Goal: Transaction & Acquisition: Book appointment/travel/reservation

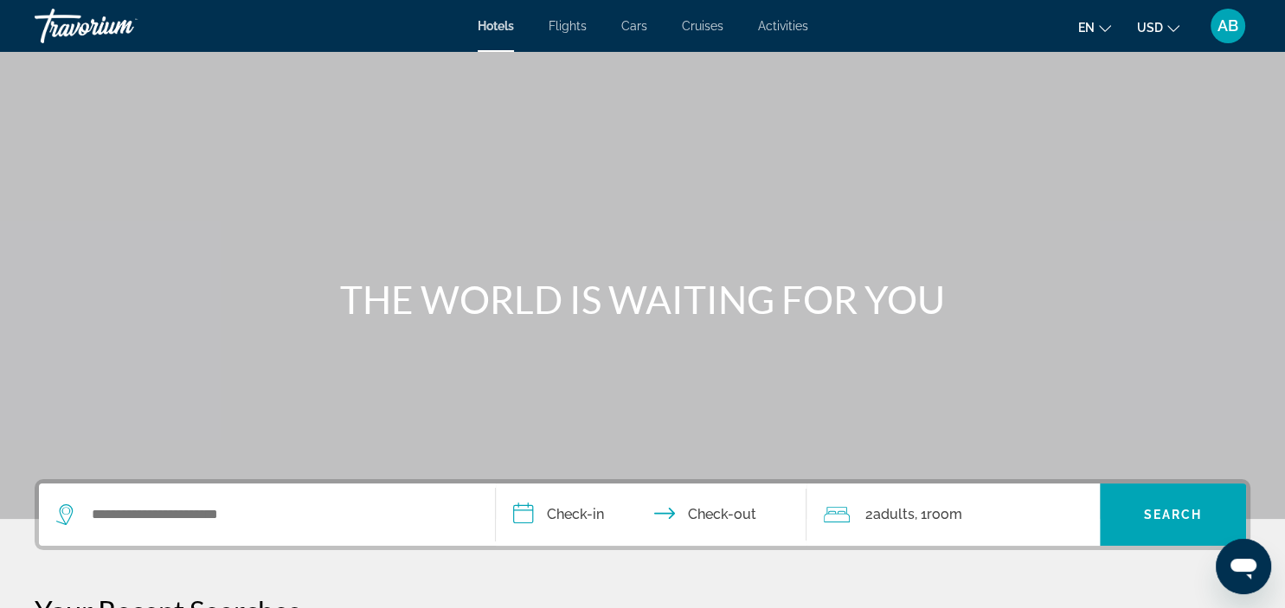
click at [776, 23] on span "Activities" at bounding box center [783, 26] width 50 height 14
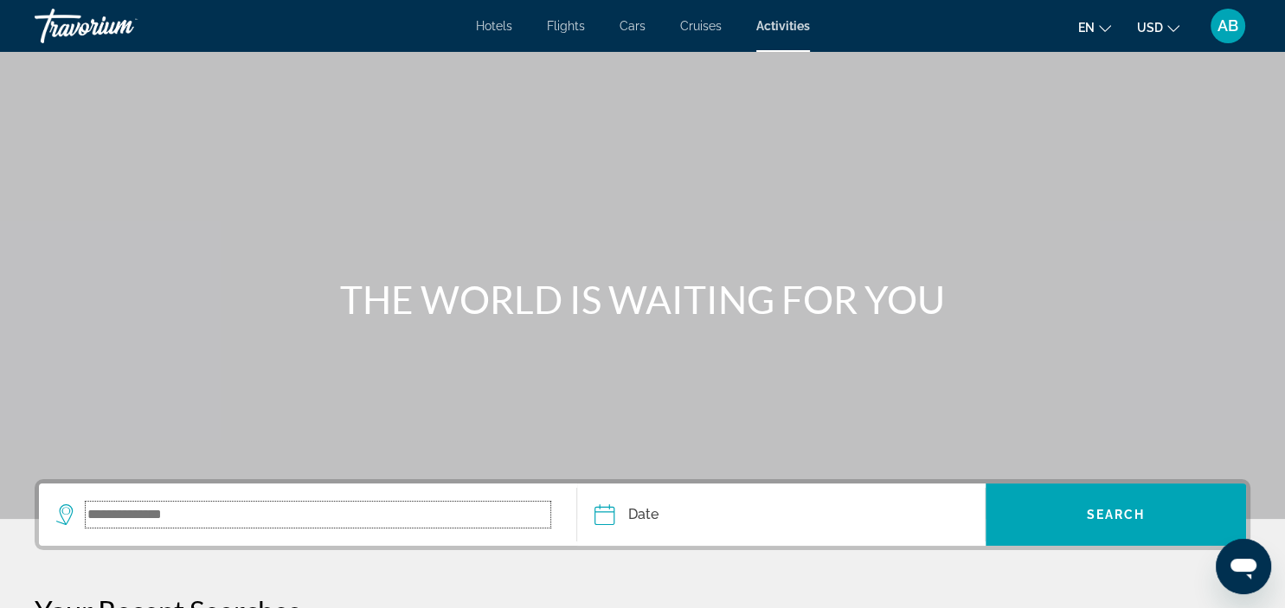
click at [113, 517] on input "Search widget" at bounding box center [318, 515] width 465 height 26
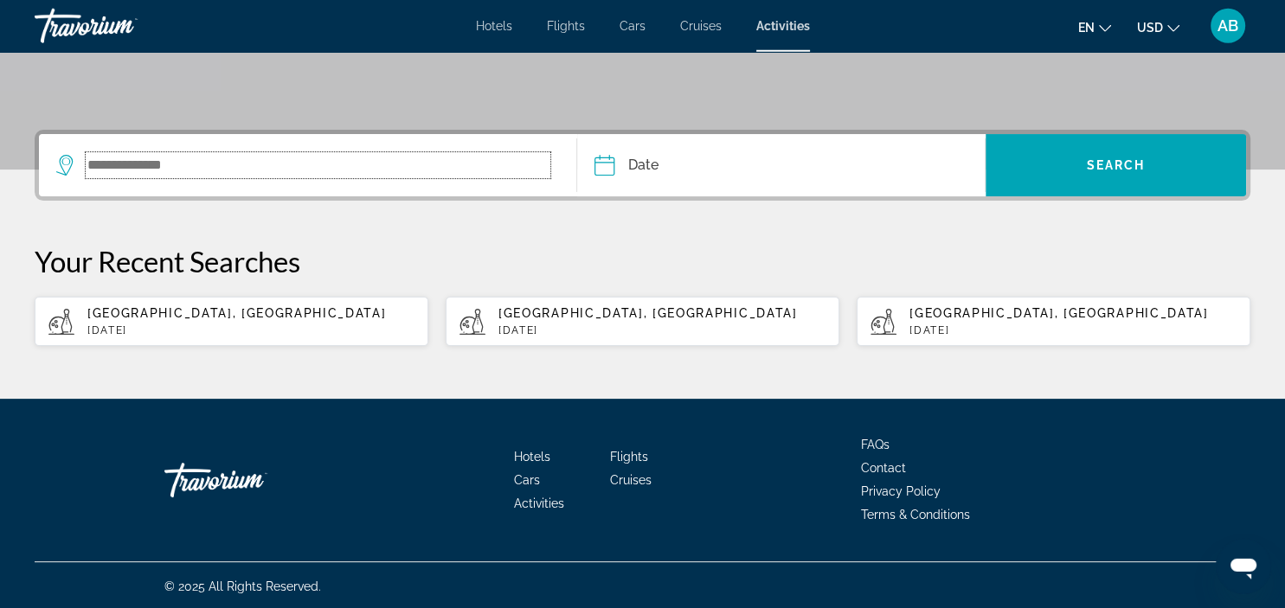
scroll to position [350, 0]
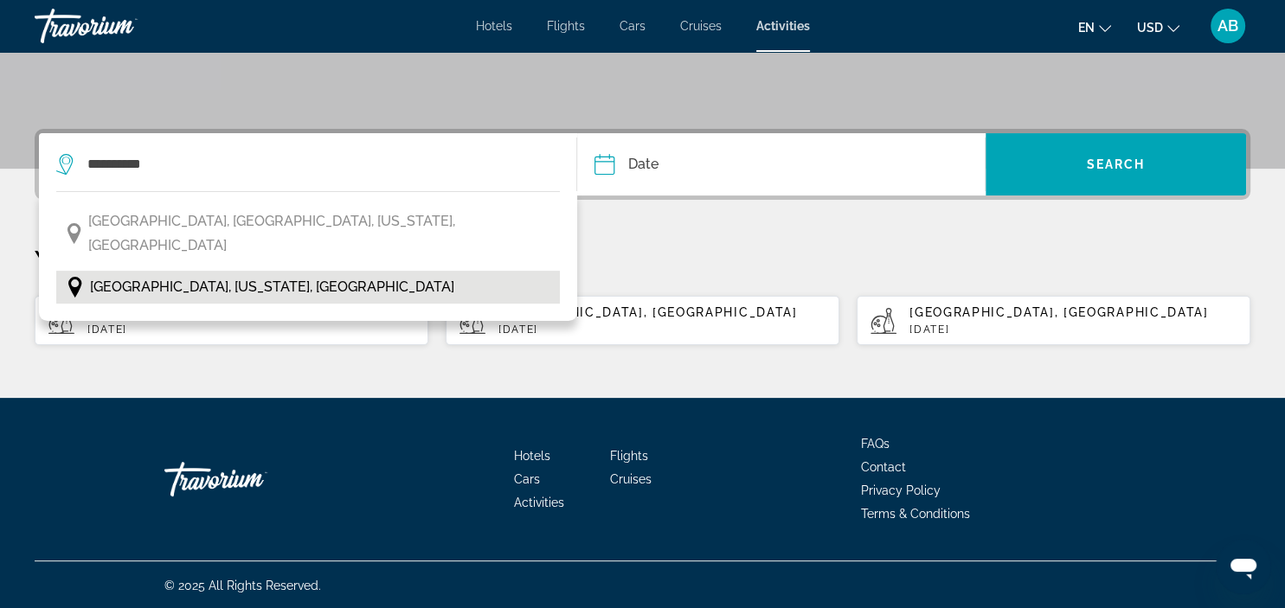
click at [228, 275] on span "[GEOGRAPHIC_DATA], [US_STATE], [GEOGRAPHIC_DATA]" at bounding box center [272, 287] width 364 height 24
type input "**********"
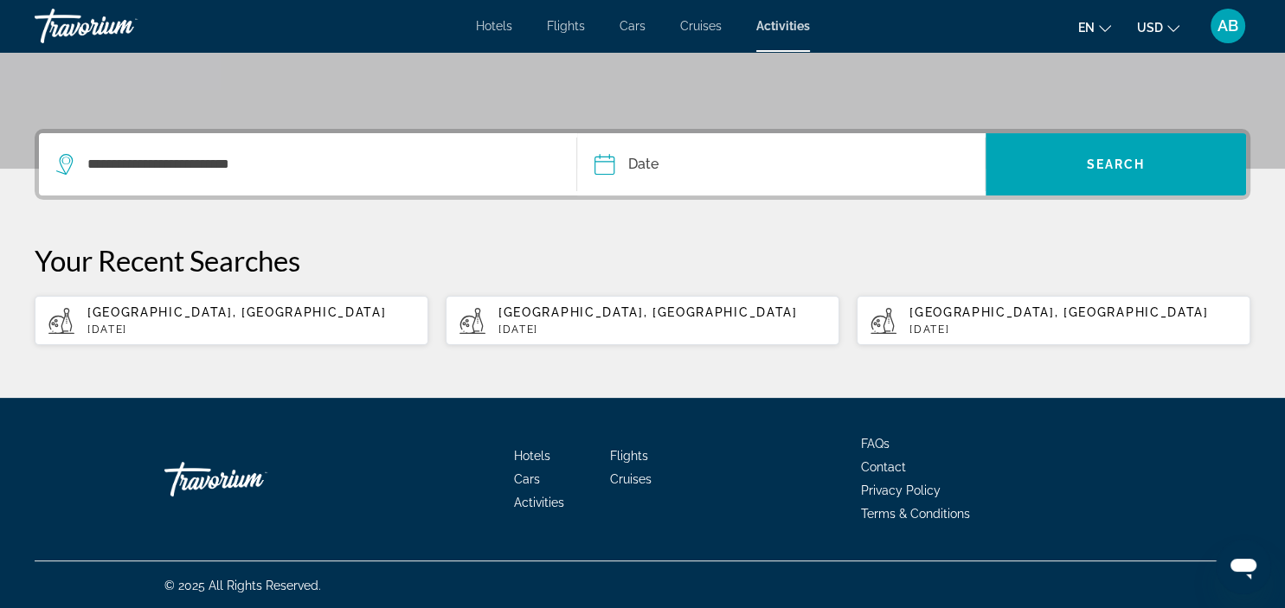
click at [611, 163] on input "Date" at bounding box center [691, 166] width 202 height 67
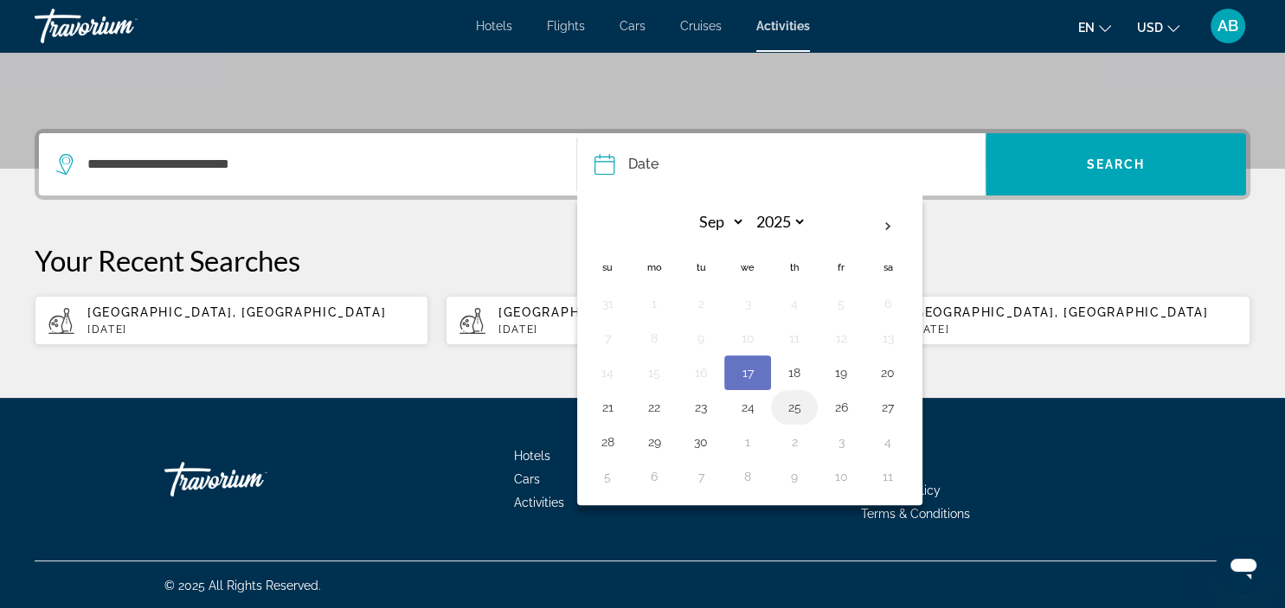
click at [790, 408] on button "25" at bounding box center [794, 407] width 28 height 24
type input "**********"
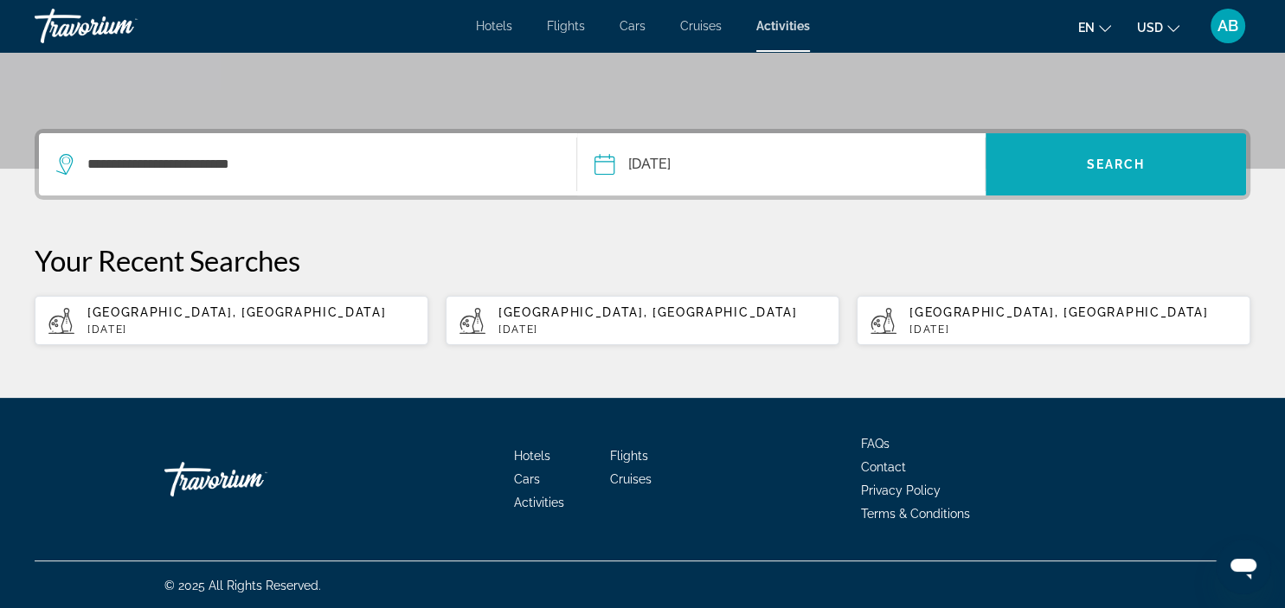
click at [1113, 157] on span "Search" at bounding box center [1116, 164] width 59 height 14
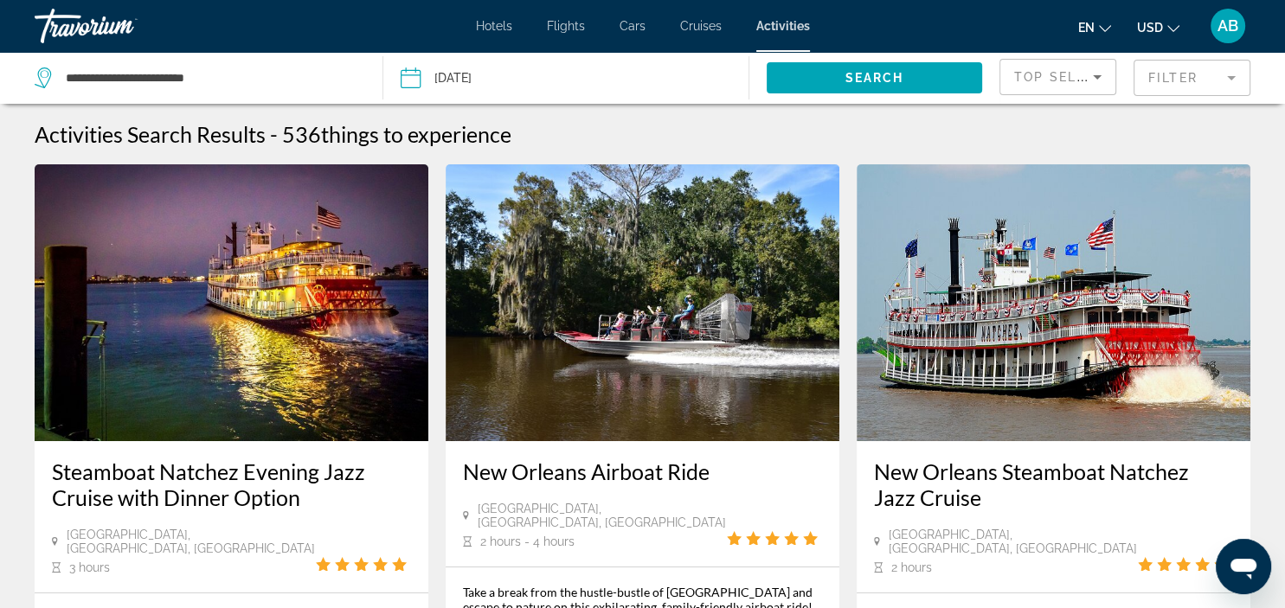
click at [830, 431] on img "Main content" at bounding box center [643, 302] width 394 height 277
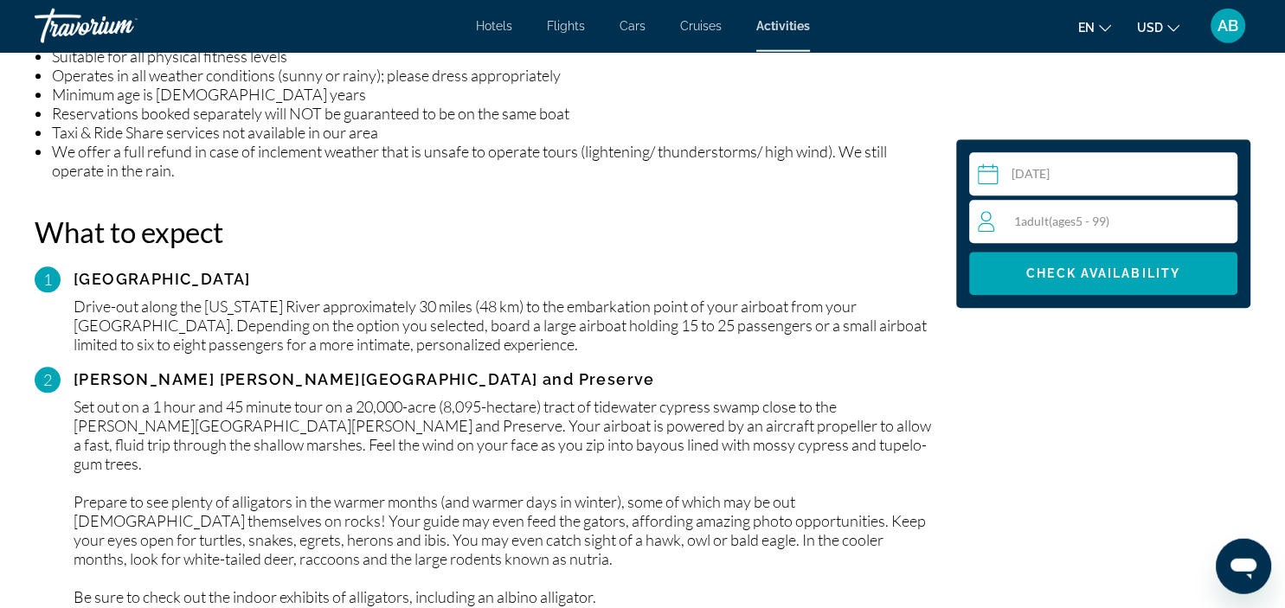
scroll to position [1644, 0]
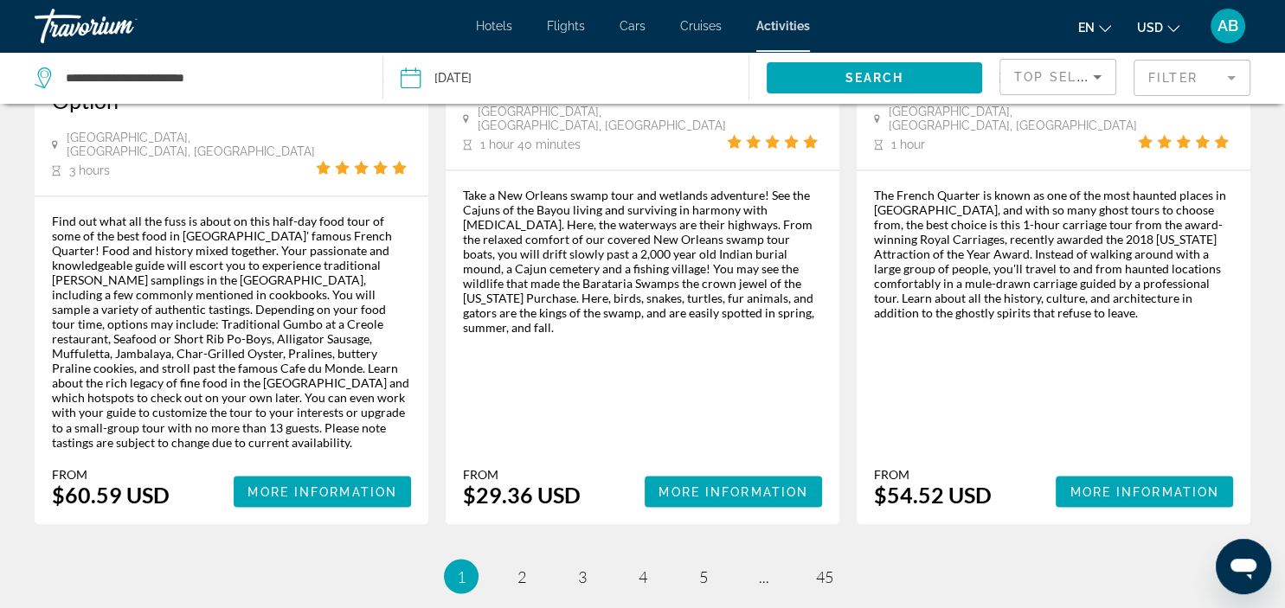
scroll to position [2832, 0]
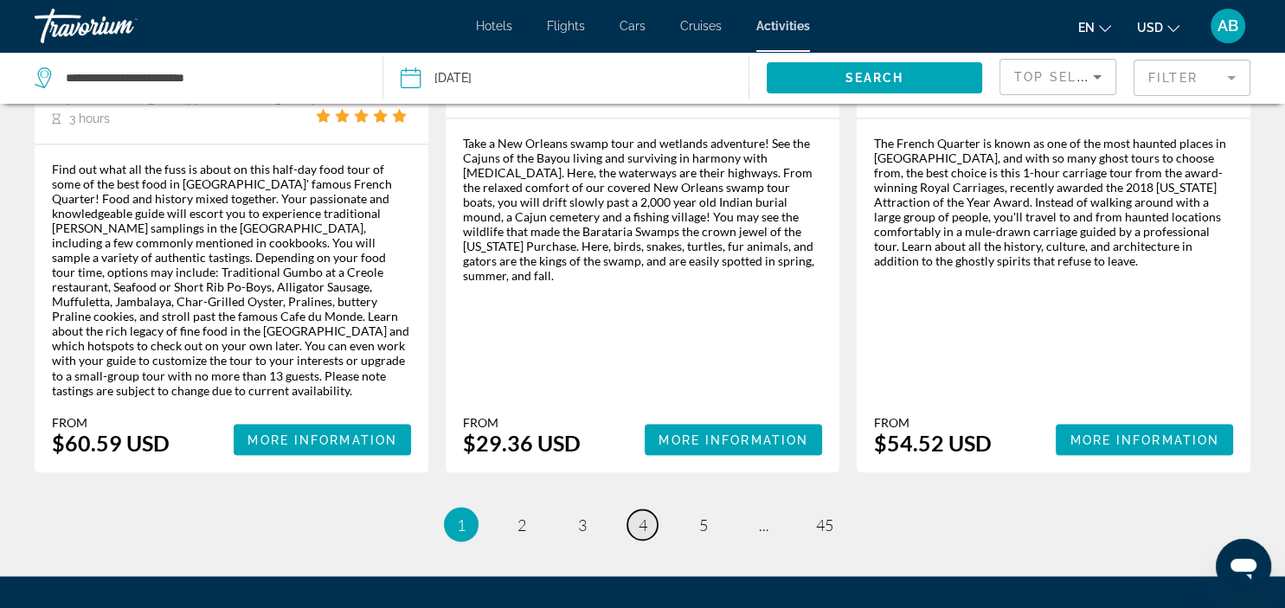
click at [651, 510] on link "page 4" at bounding box center [642, 525] width 30 height 30
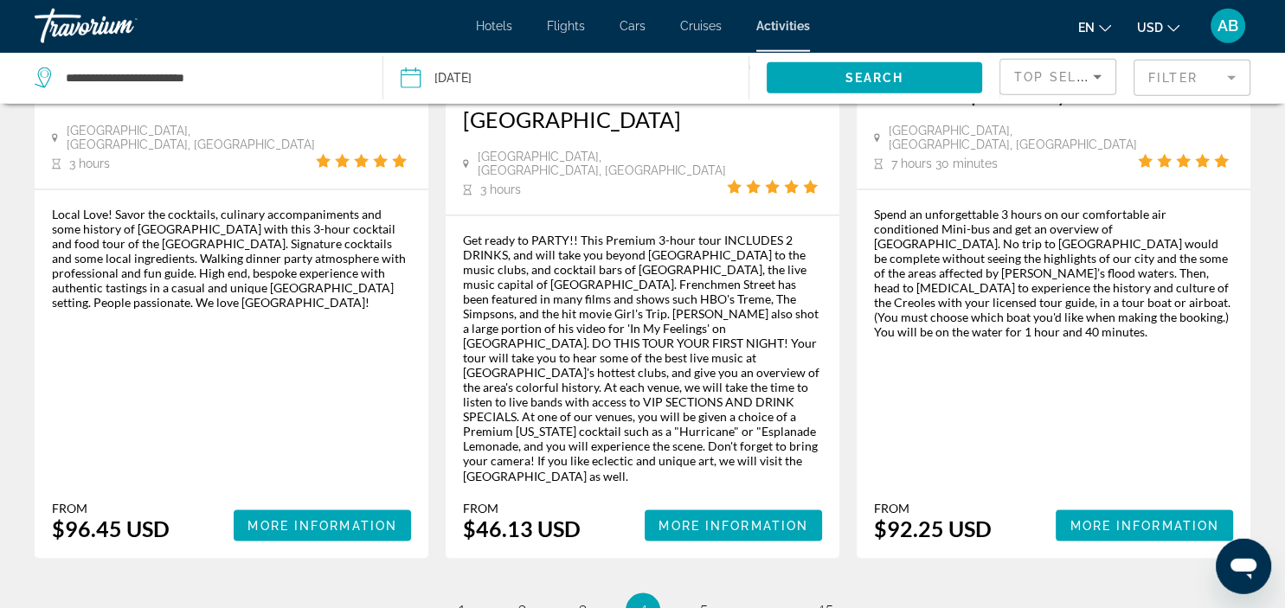
scroll to position [2741, 0]
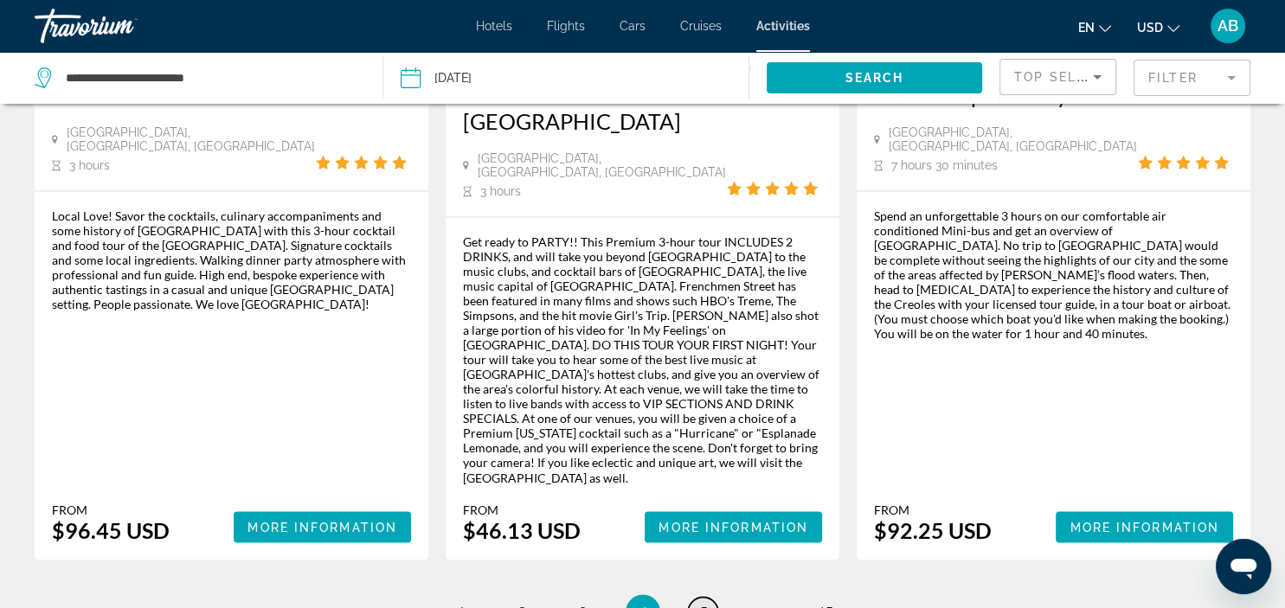
click at [707, 602] on span "5" at bounding box center [703, 611] width 9 height 19
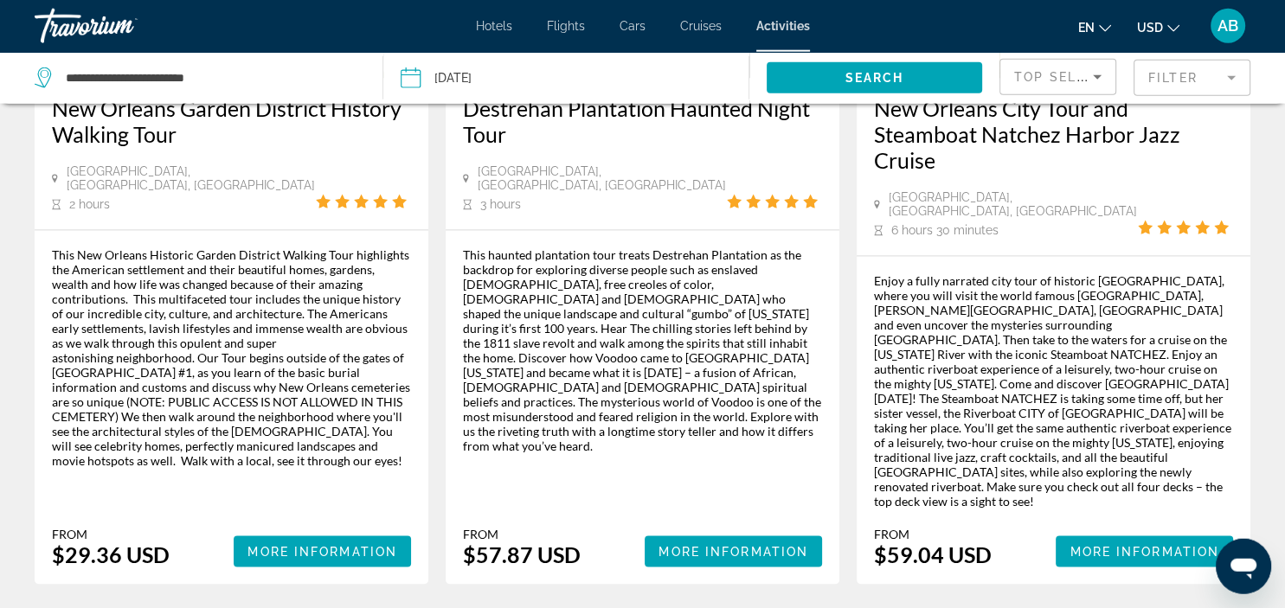
scroll to position [2649, 0]
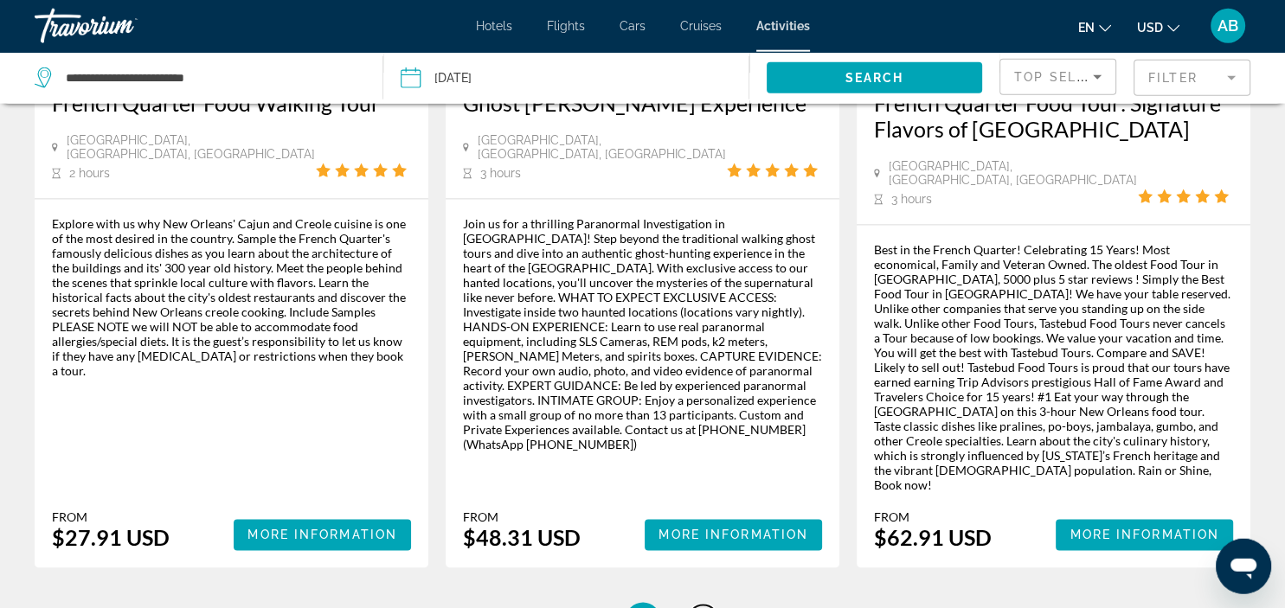
scroll to position [2741, 0]
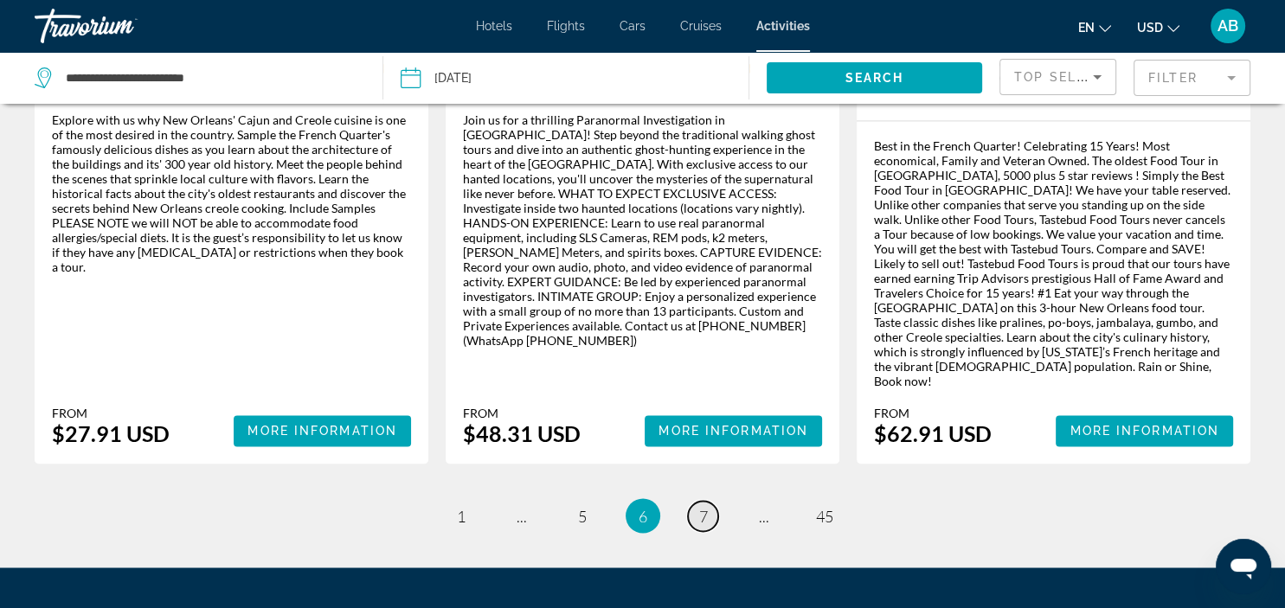
click at [703, 506] on span "7" at bounding box center [703, 515] width 9 height 19
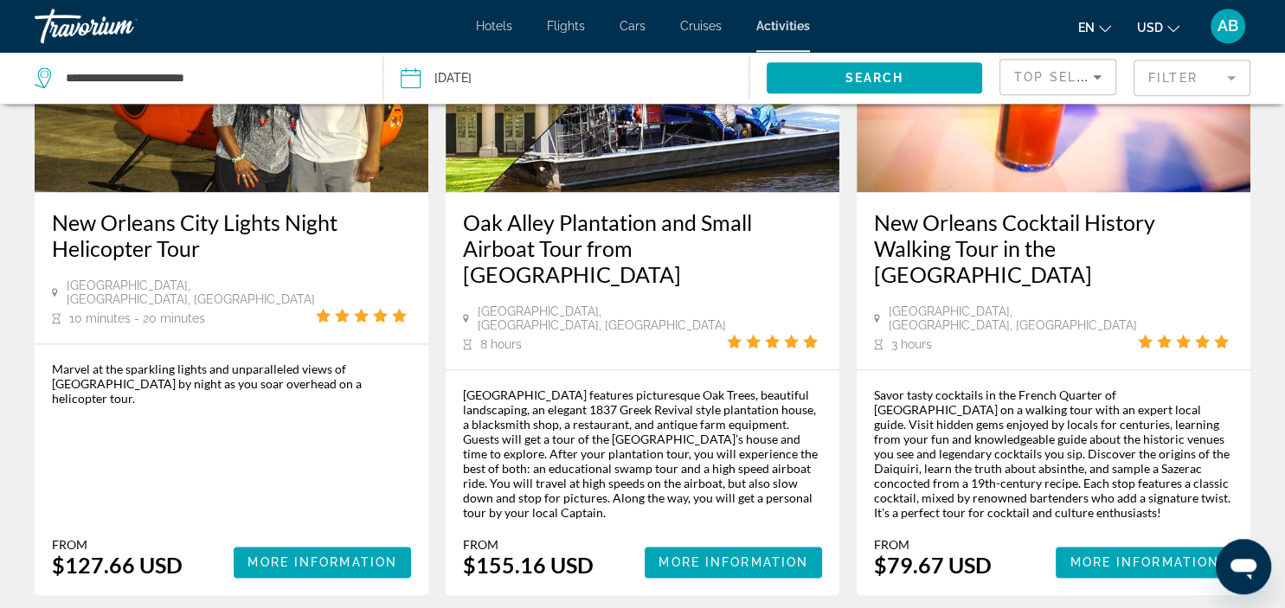
scroll to position [2467, 0]
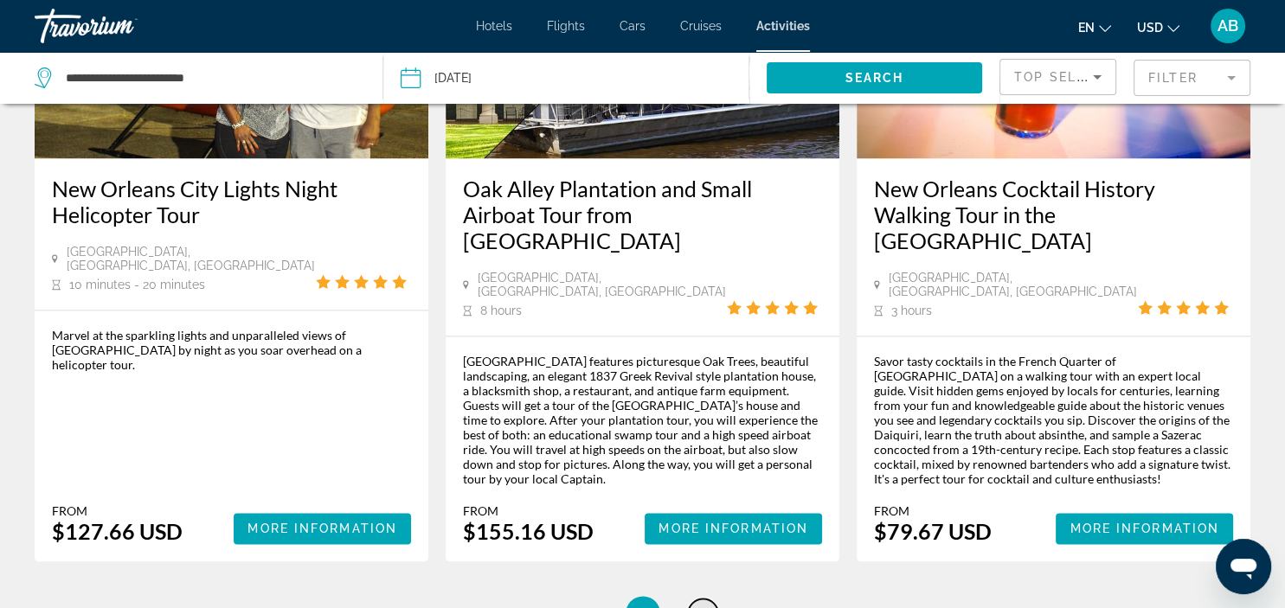
click at [708, 604] on span "8" at bounding box center [703, 613] width 9 height 19
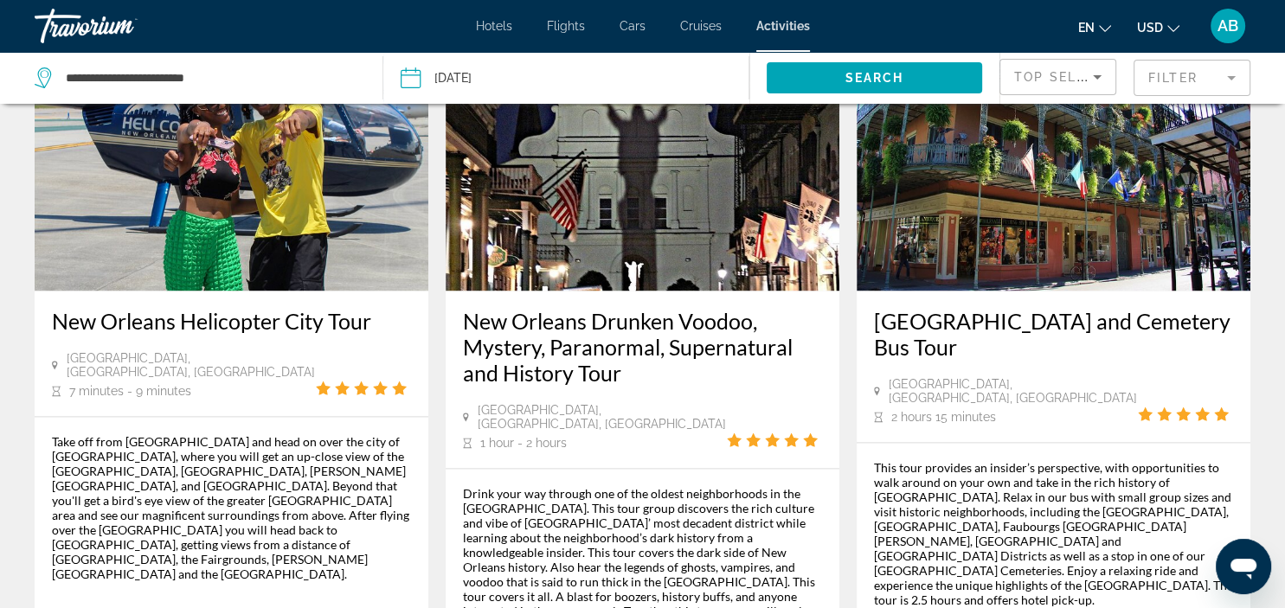
scroll to position [2649, 0]
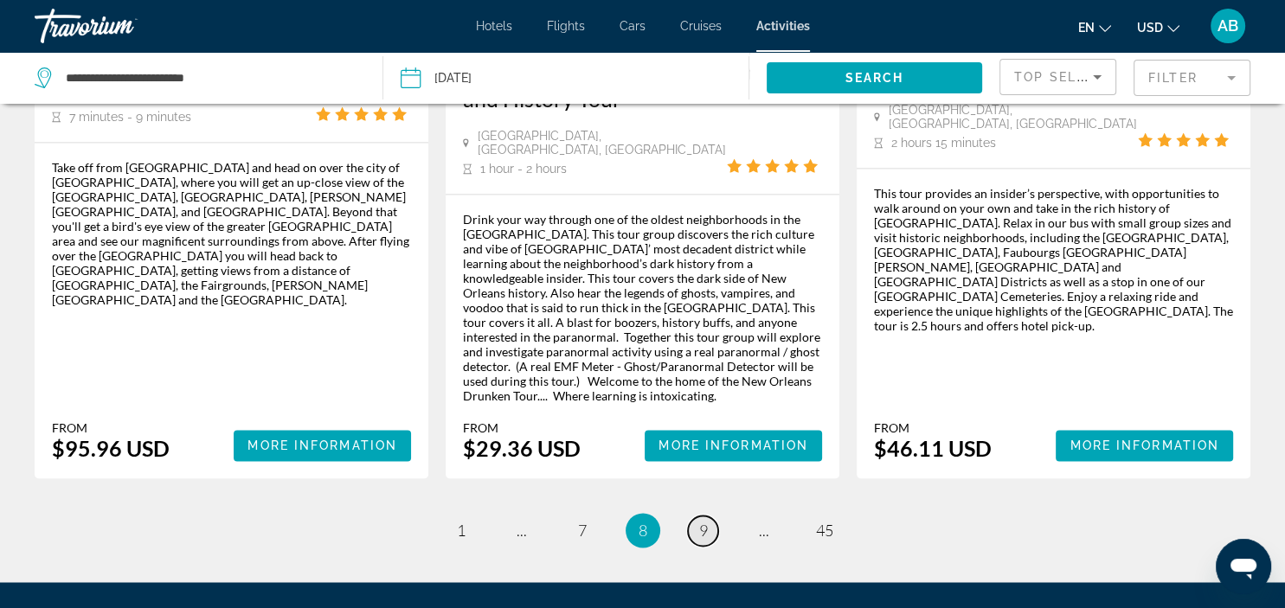
click at [706, 521] on span "9" at bounding box center [703, 530] width 9 height 19
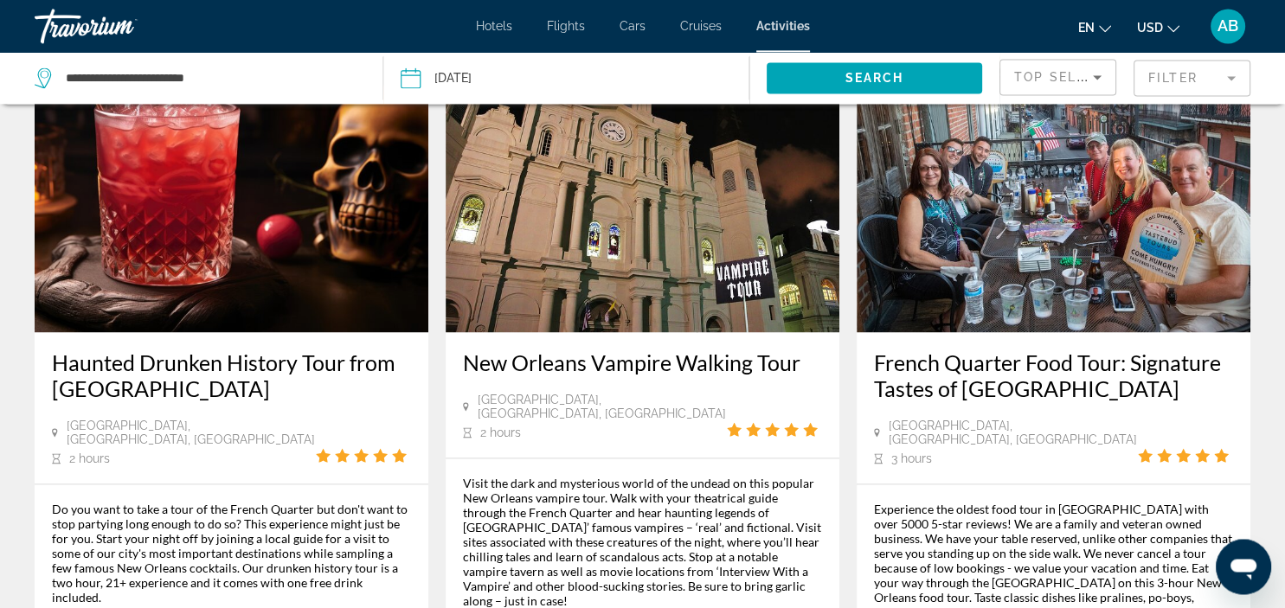
scroll to position [2649, 0]
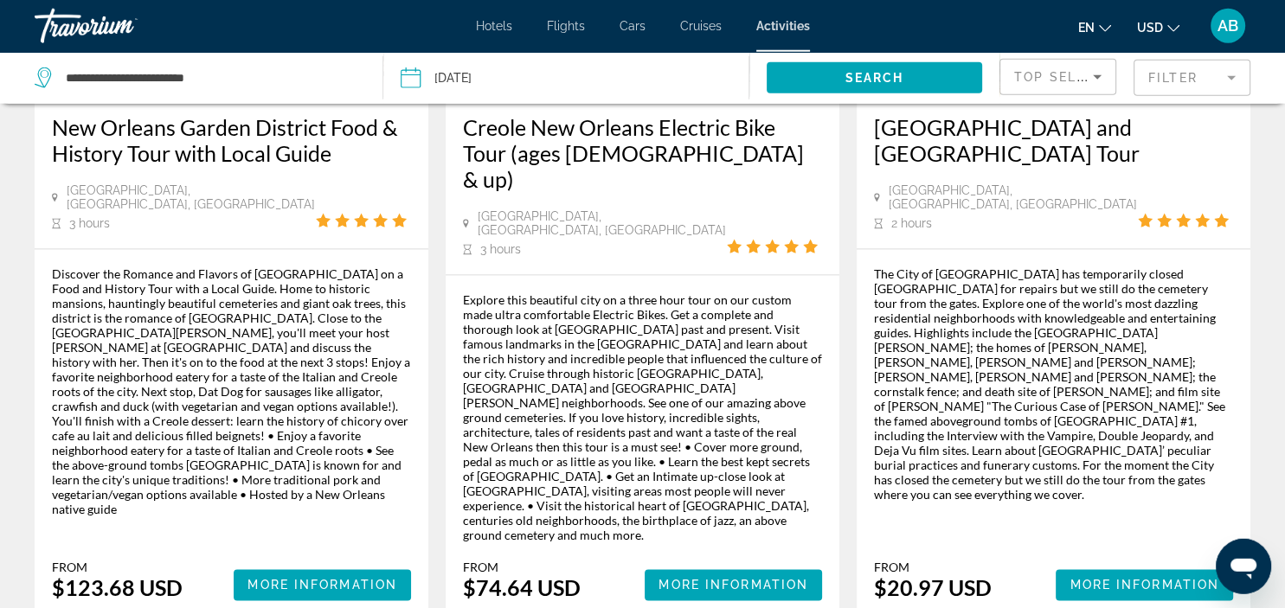
scroll to position [2558, 0]
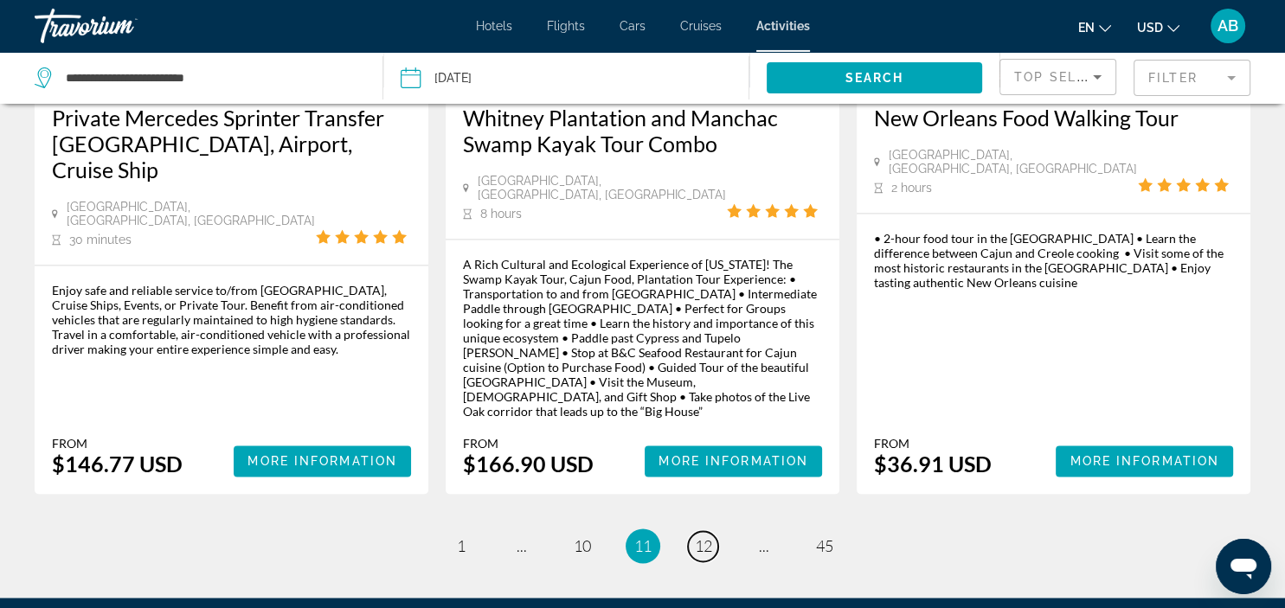
scroll to position [2649, 0]
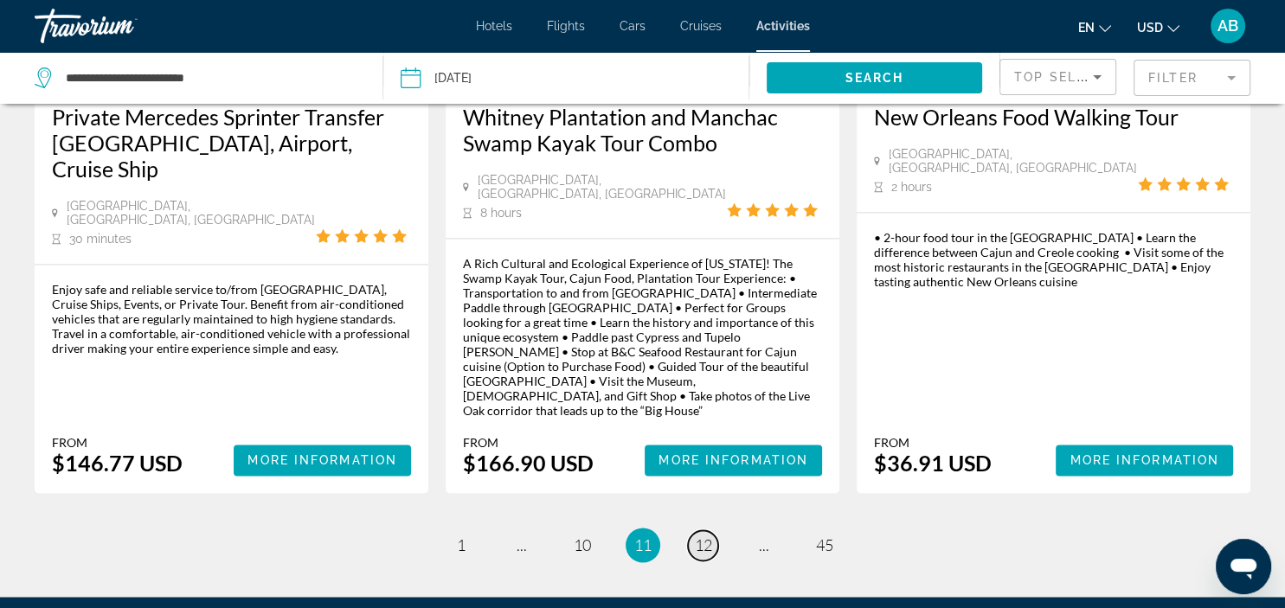
click at [704, 536] on span "12" at bounding box center [703, 545] width 17 height 19
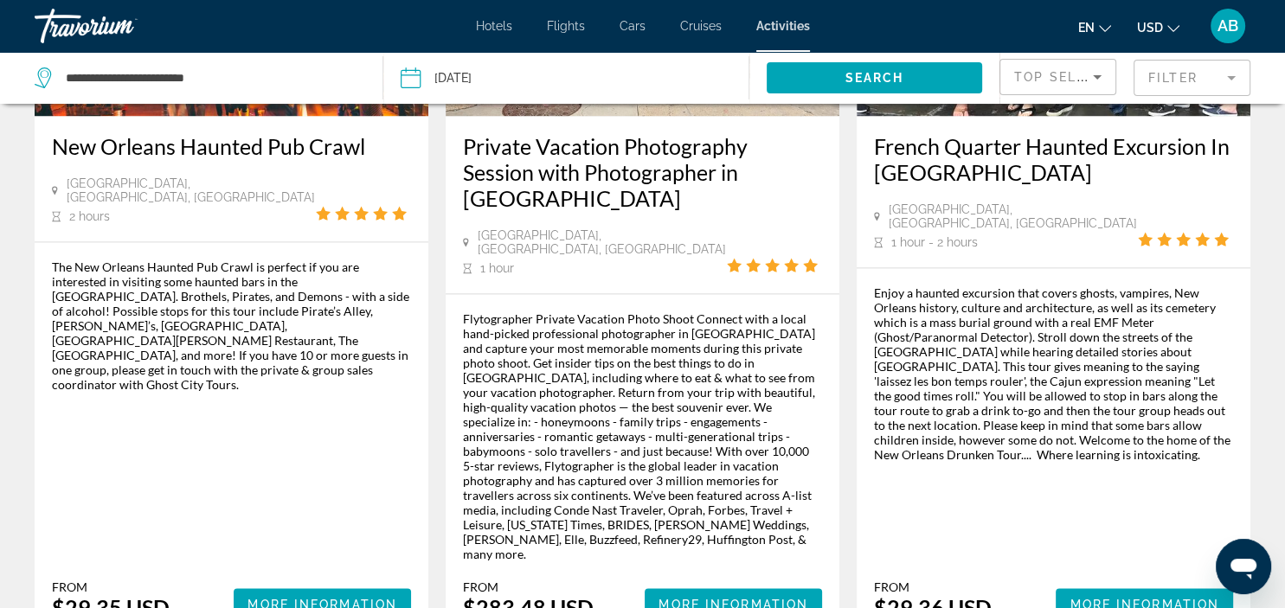
scroll to position [2649, 0]
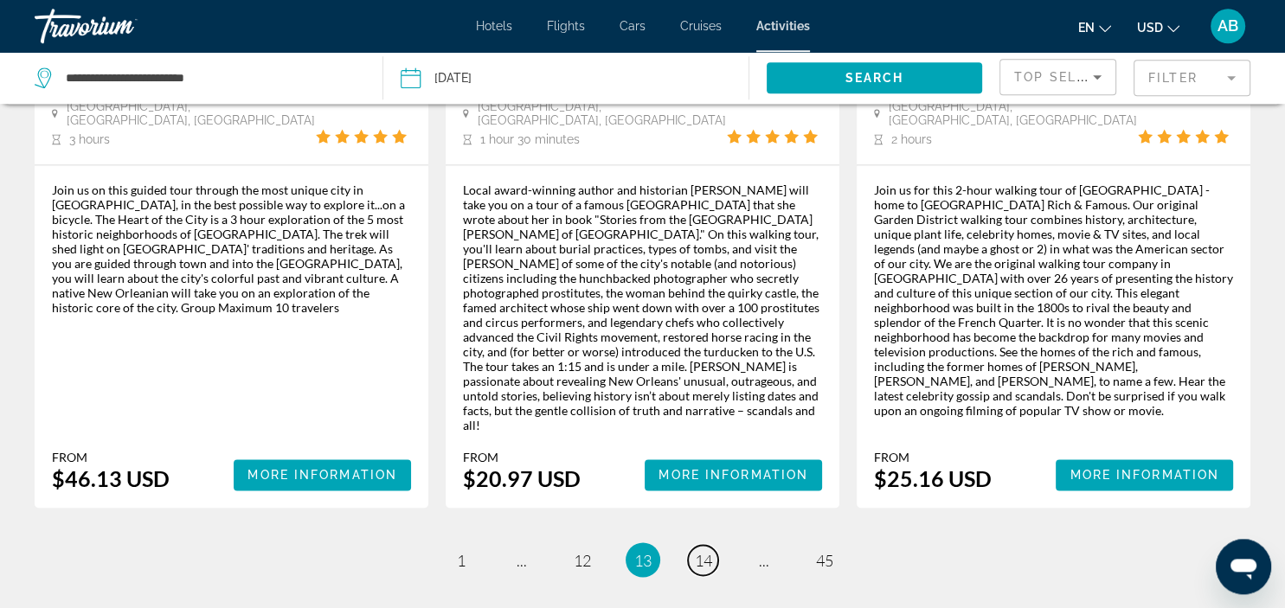
scroll to position [2741, 0]
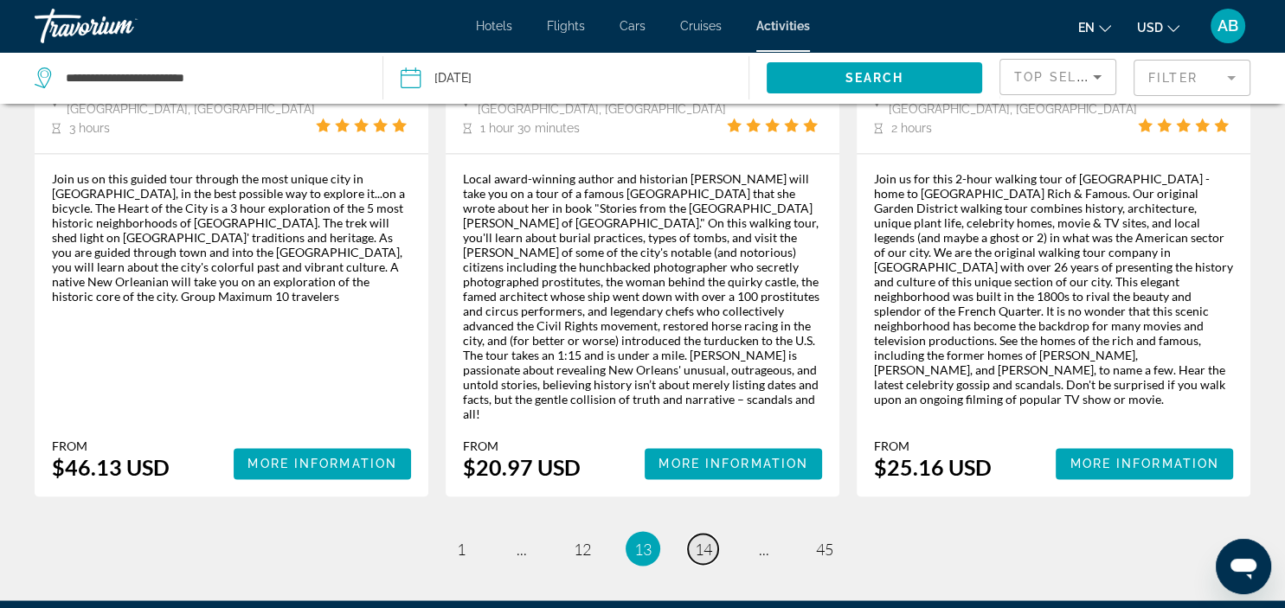
click at [708, 539] on span "14" at bounding box center [703, 548] width 17 height 19
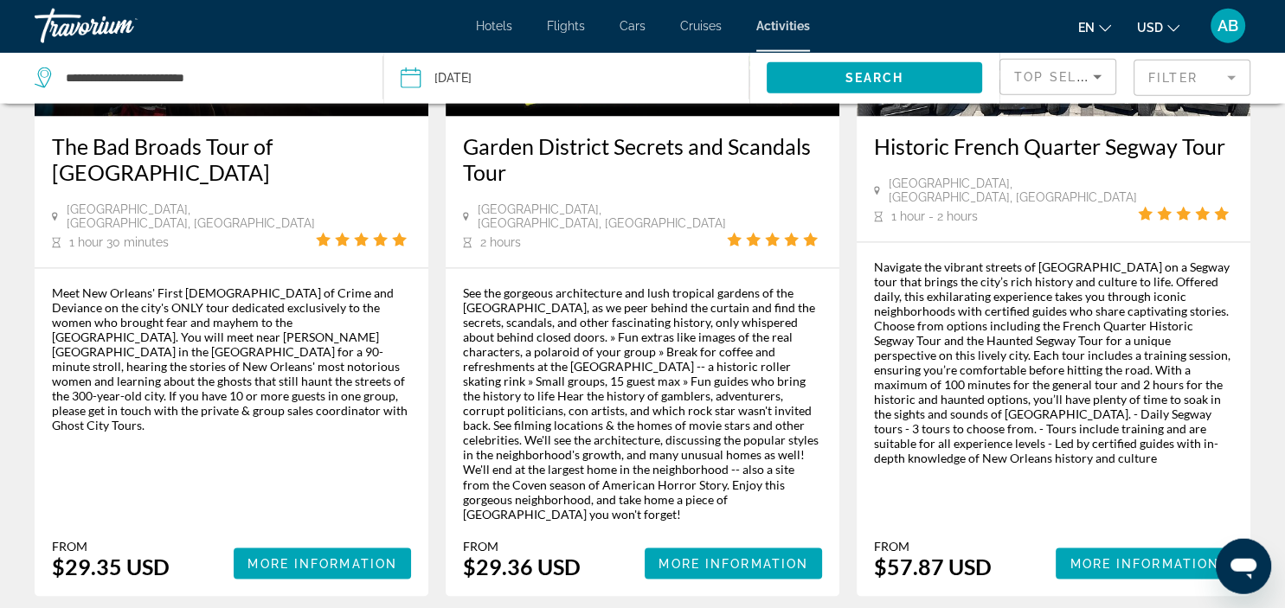
scroll to position [2741, 0]
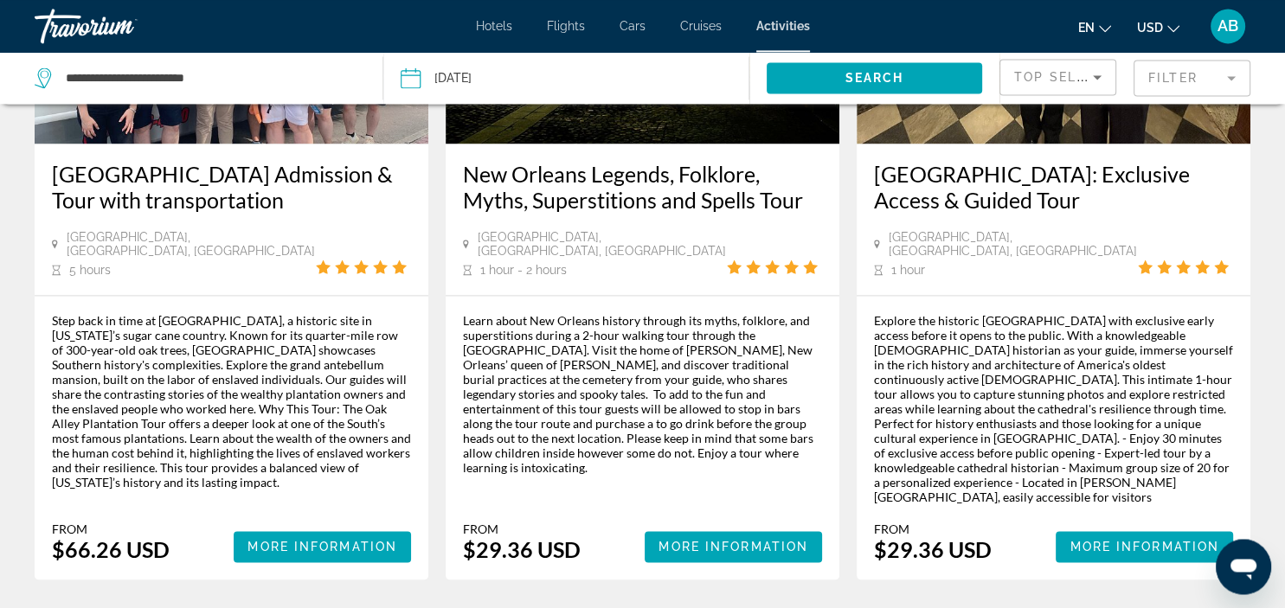
scroll to position [2649, 0]
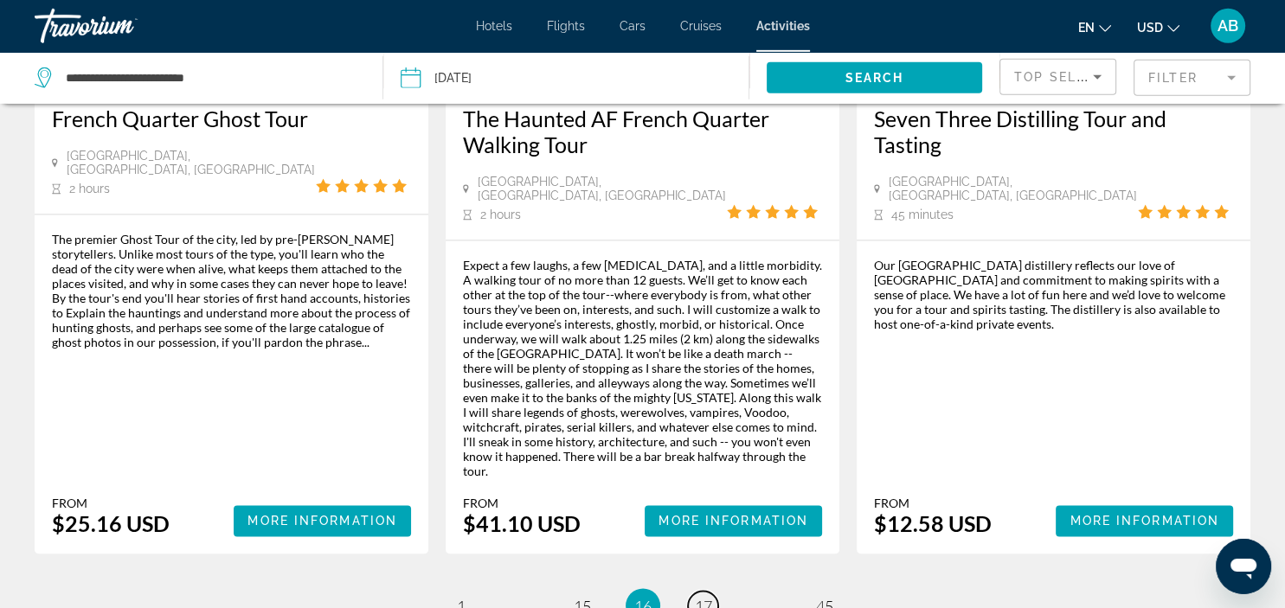
scroll to position [2649, 0]
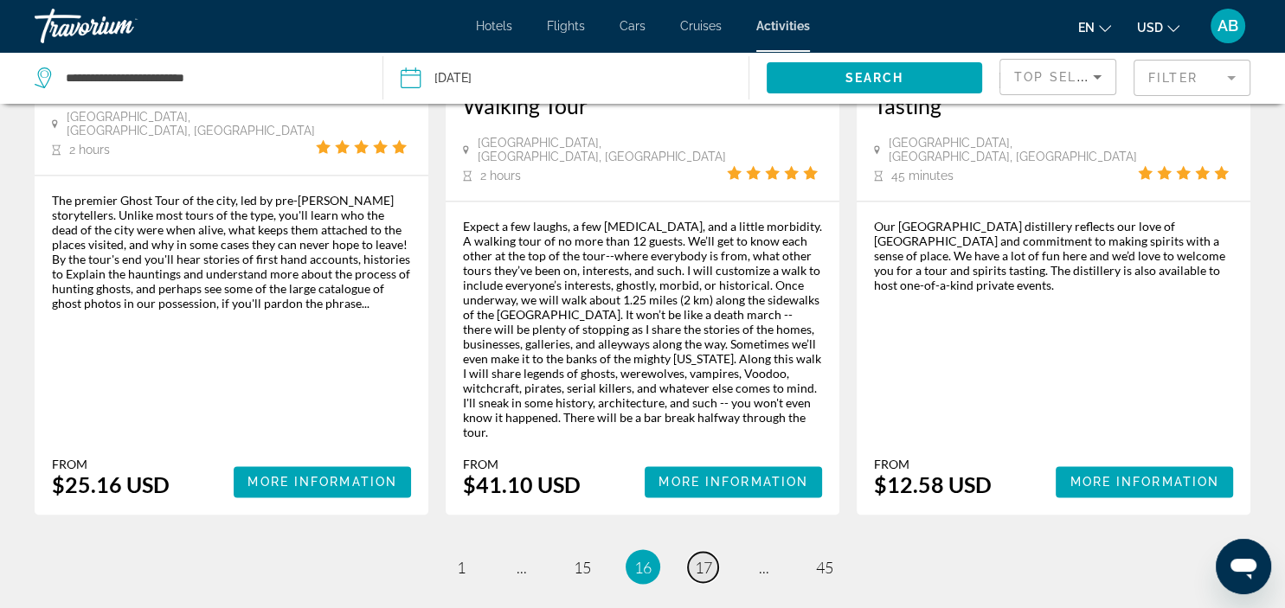
click at [704, 557] on span "17" at bounding box center [703, 566] width 17 height 19
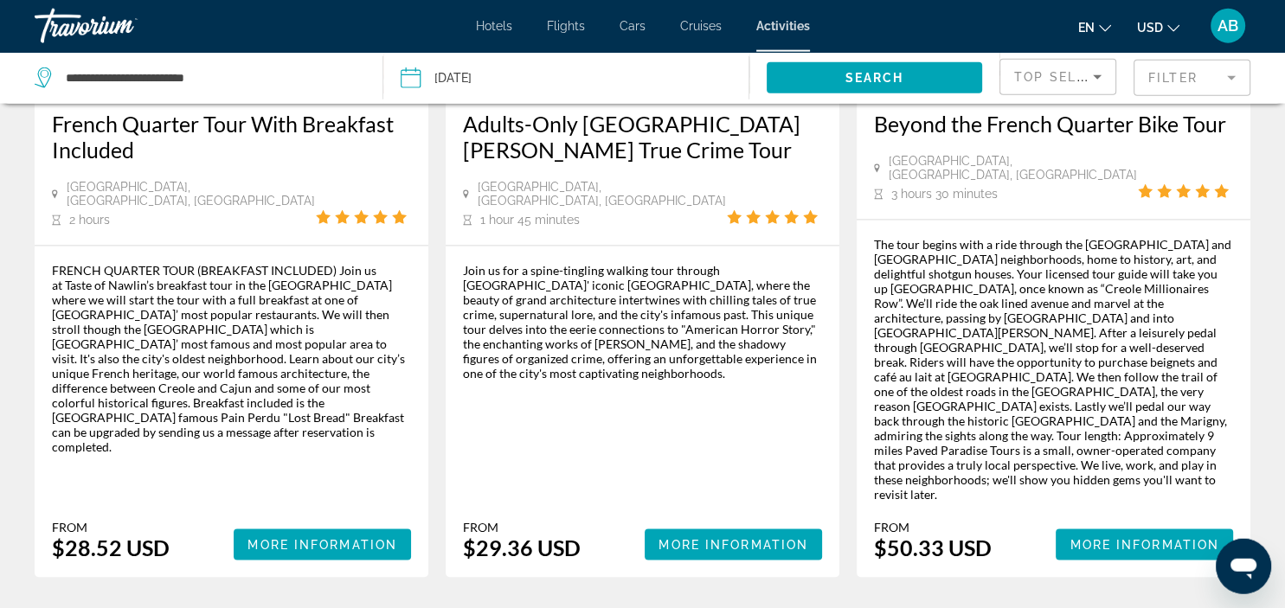
scroll to position [2741, 0]
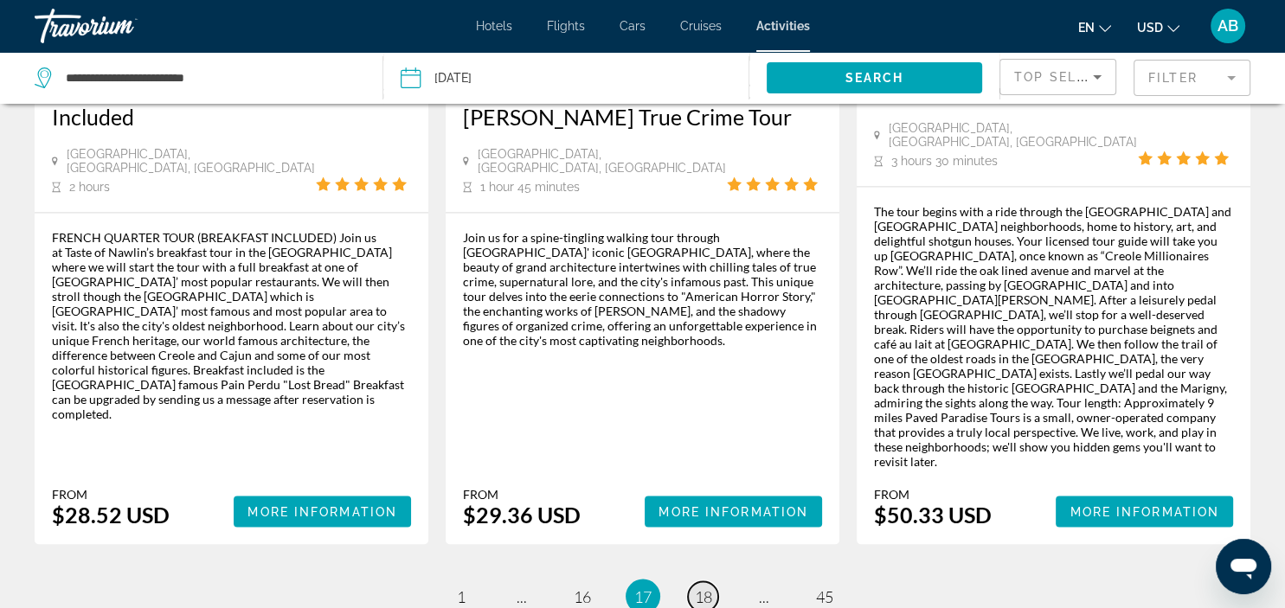
click at [706, 587] on span "18" at bounding box center [703, 596] width 17 height 19
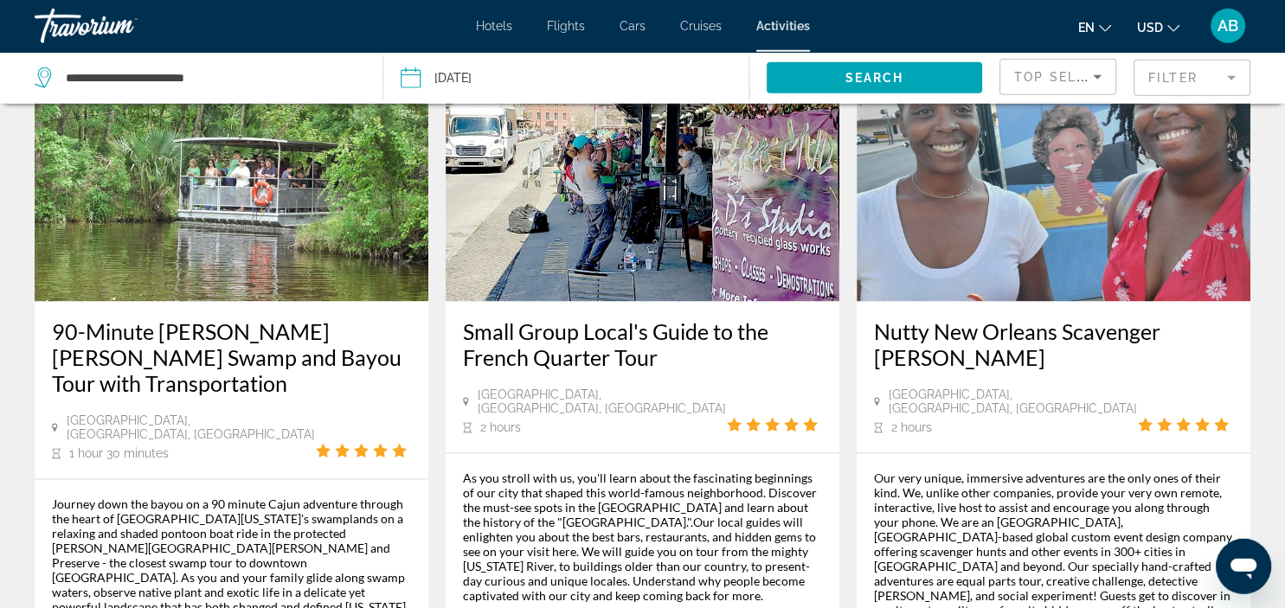
scroll to position [2558, 0]
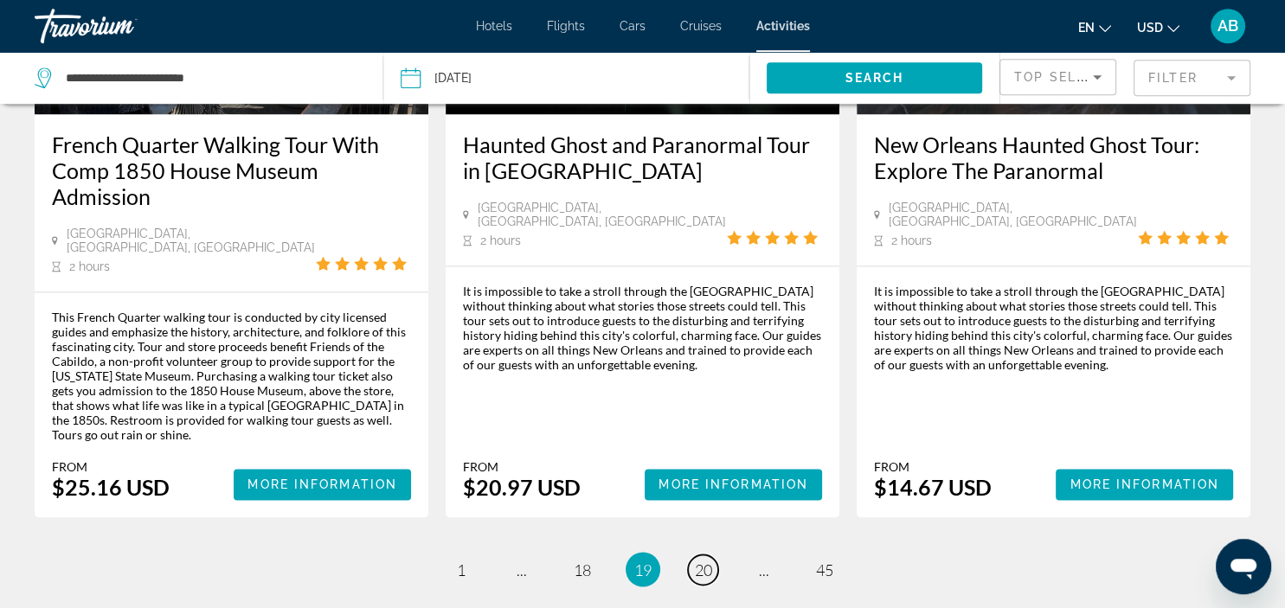
scroll to position [2649, 0]
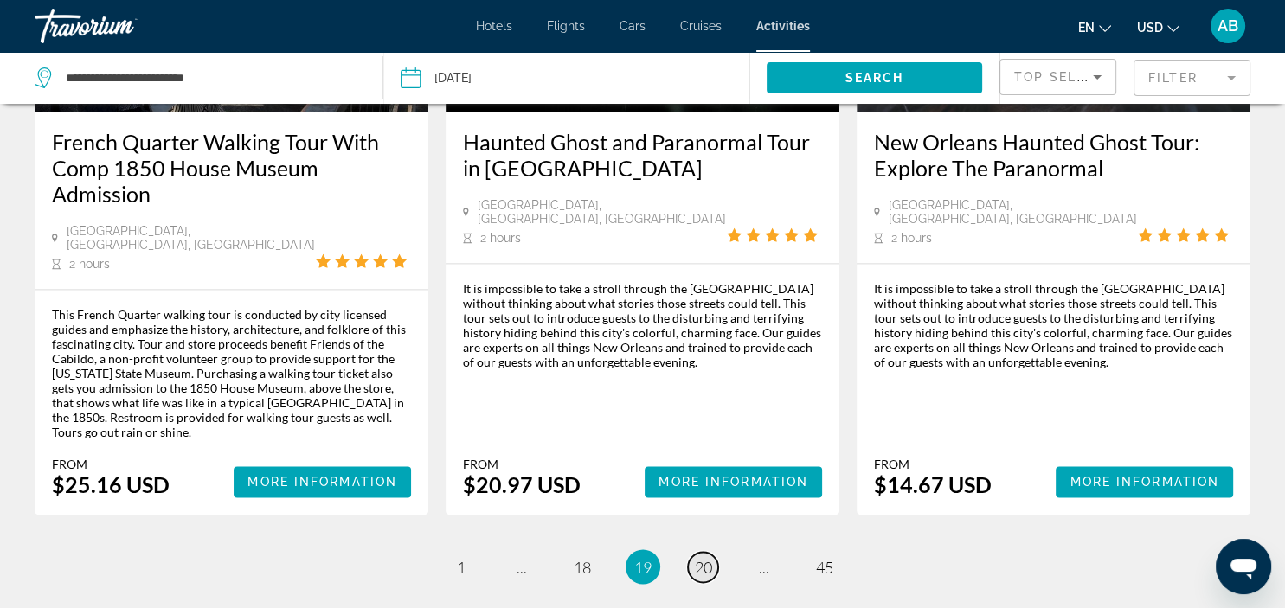
click at [707, 557] on span "20" at bounding box center [703, 566] width 17 height 19
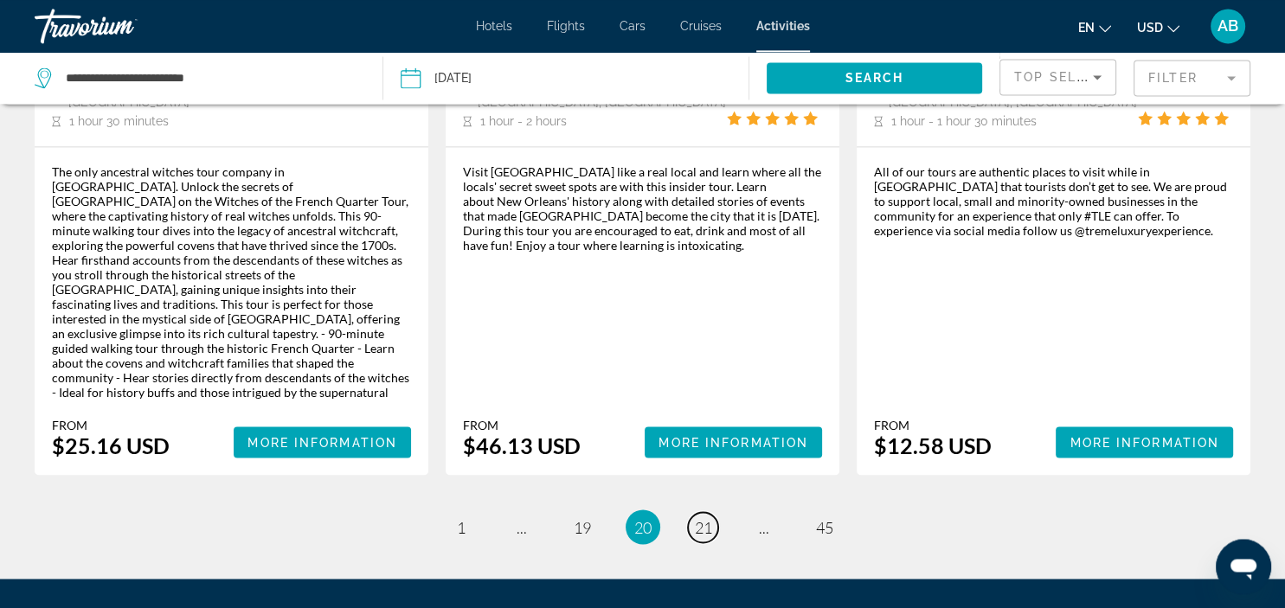
scroll to position [2837, 0]
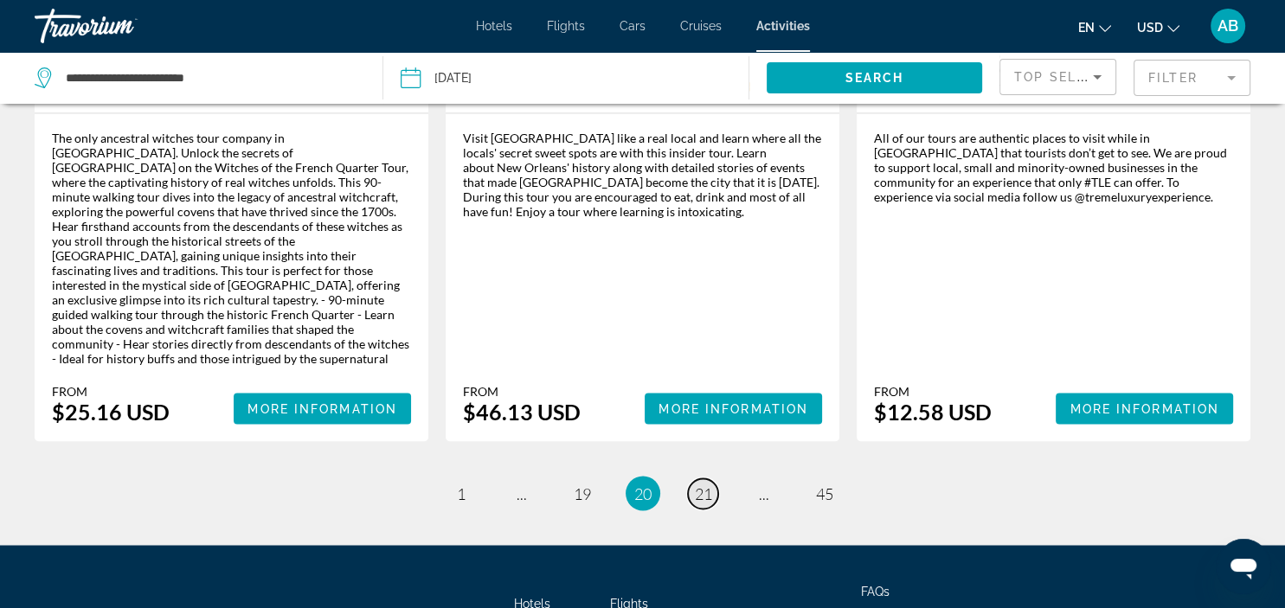
click at [709, 484] on span "21" at bounding box center [703, 493] width 17 height 19
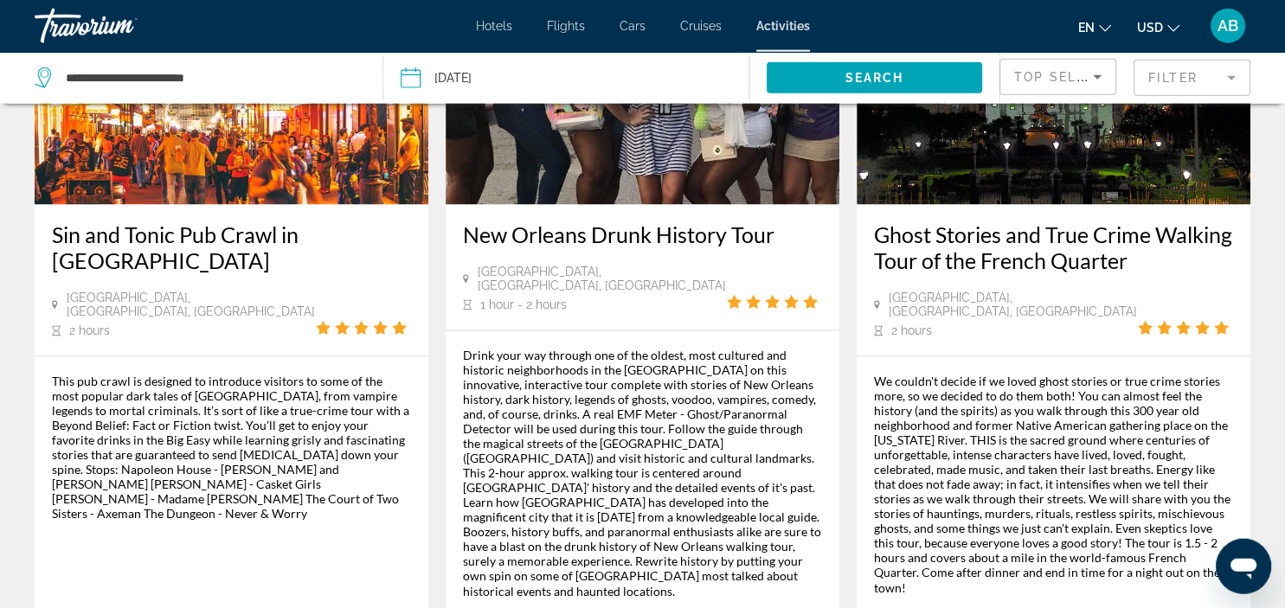
scroll to position [2649, 0]
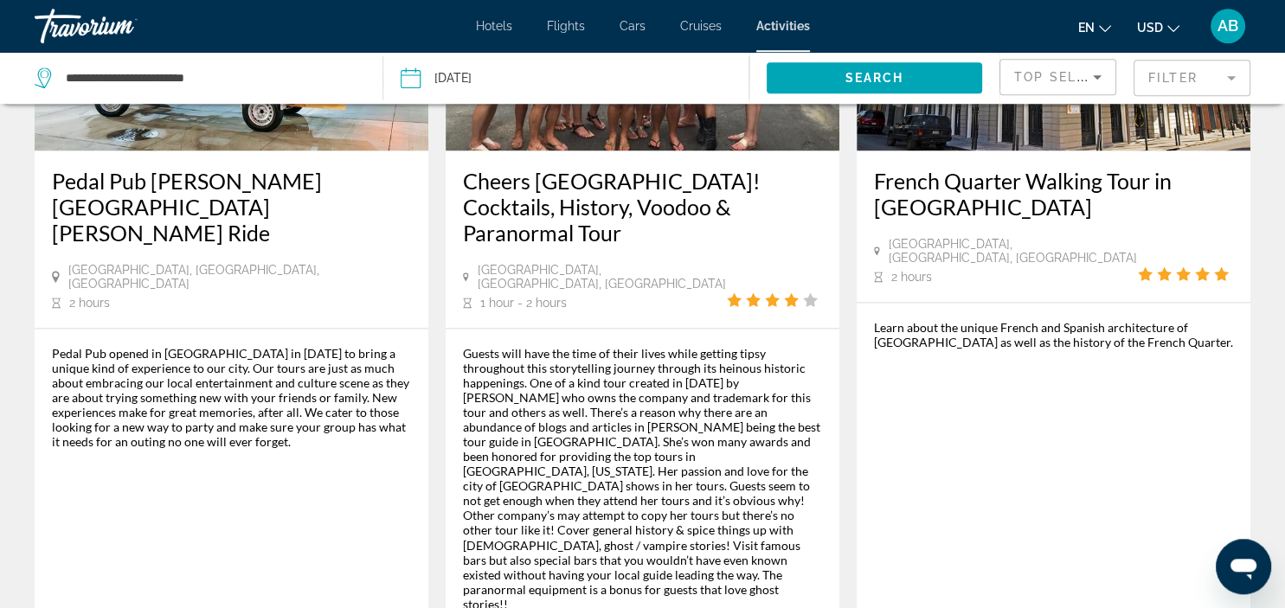
scroll to position [2741, 0]
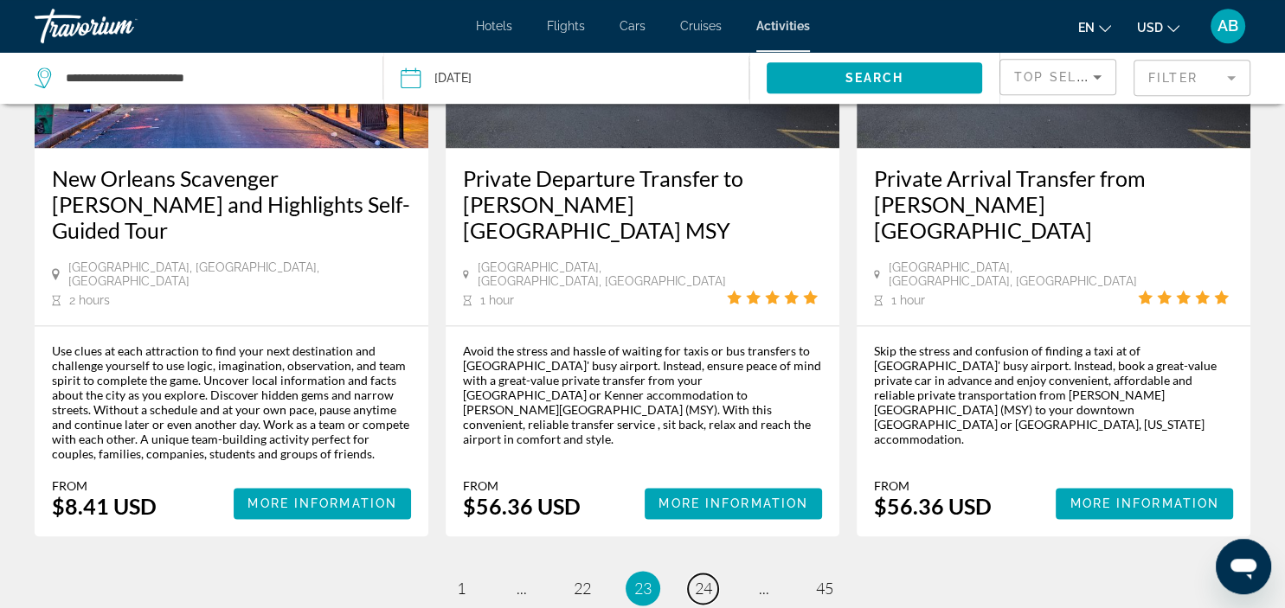
scroll to position [2558, 0]
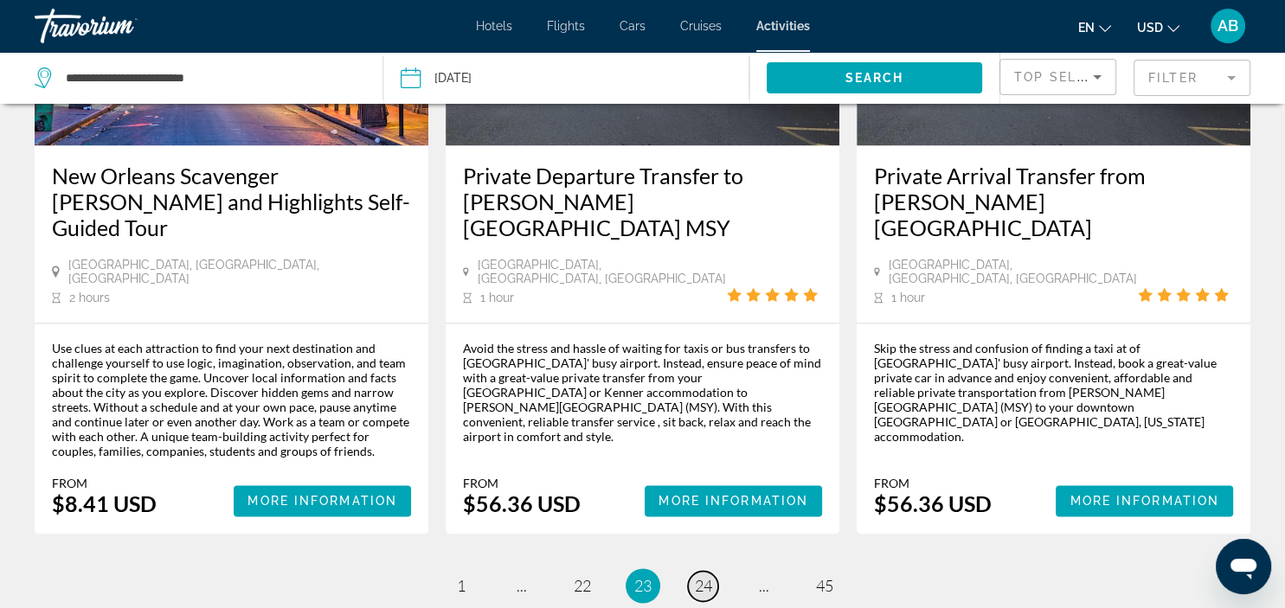
click at [706, 576] on span "24" at bounding box center [703, 585] width 17 height 19
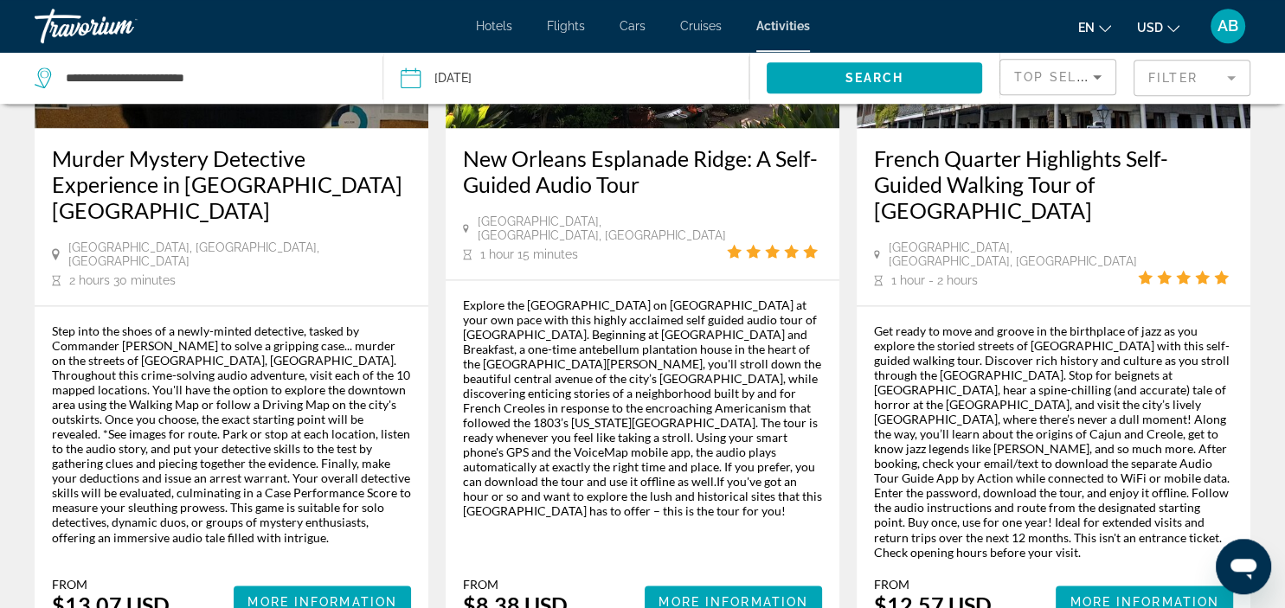
scroll to position [2741, 0]
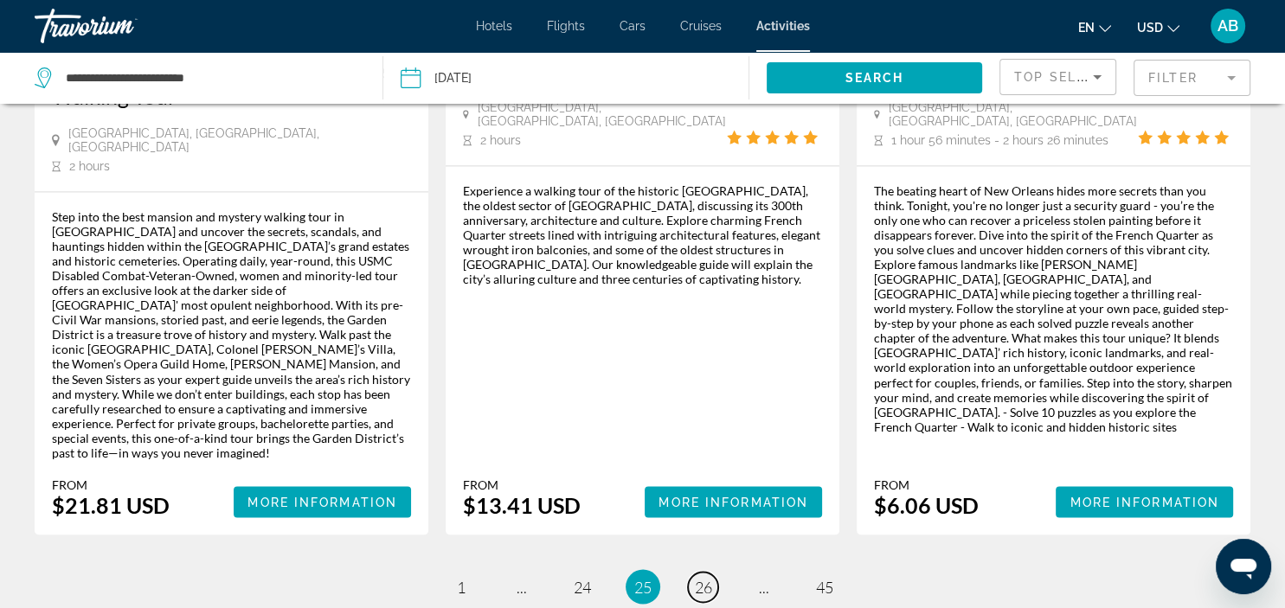
scroll to position [2921, 0]
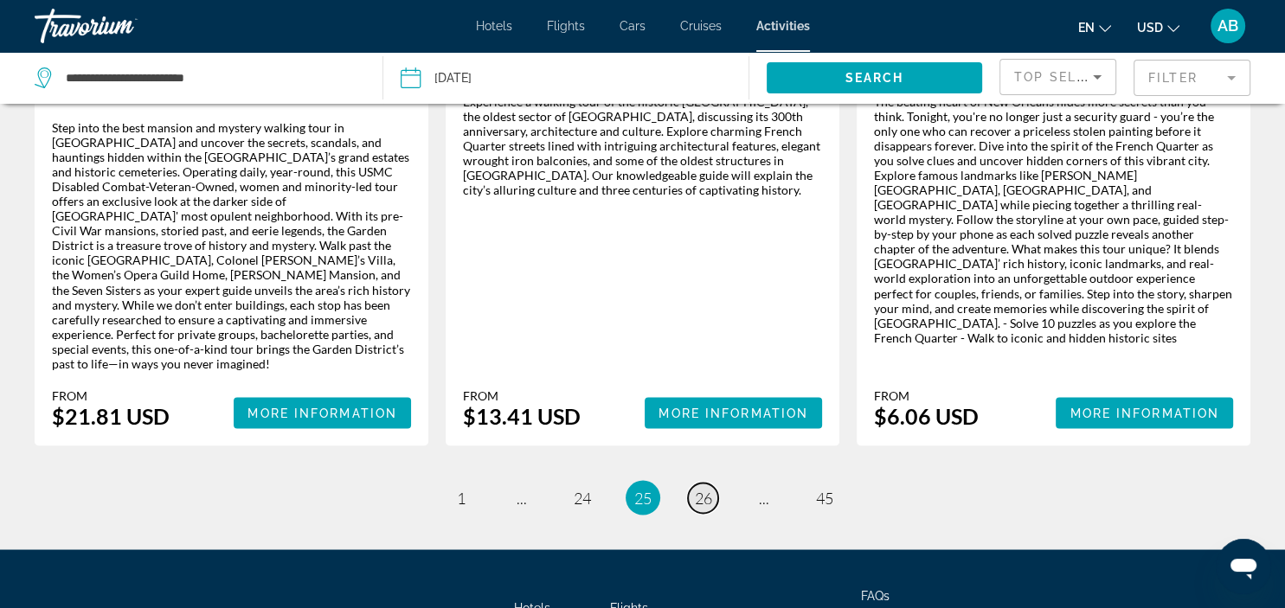
click at [708, 488] on span "26" at bounding box center [703, 497] width 17 height 19
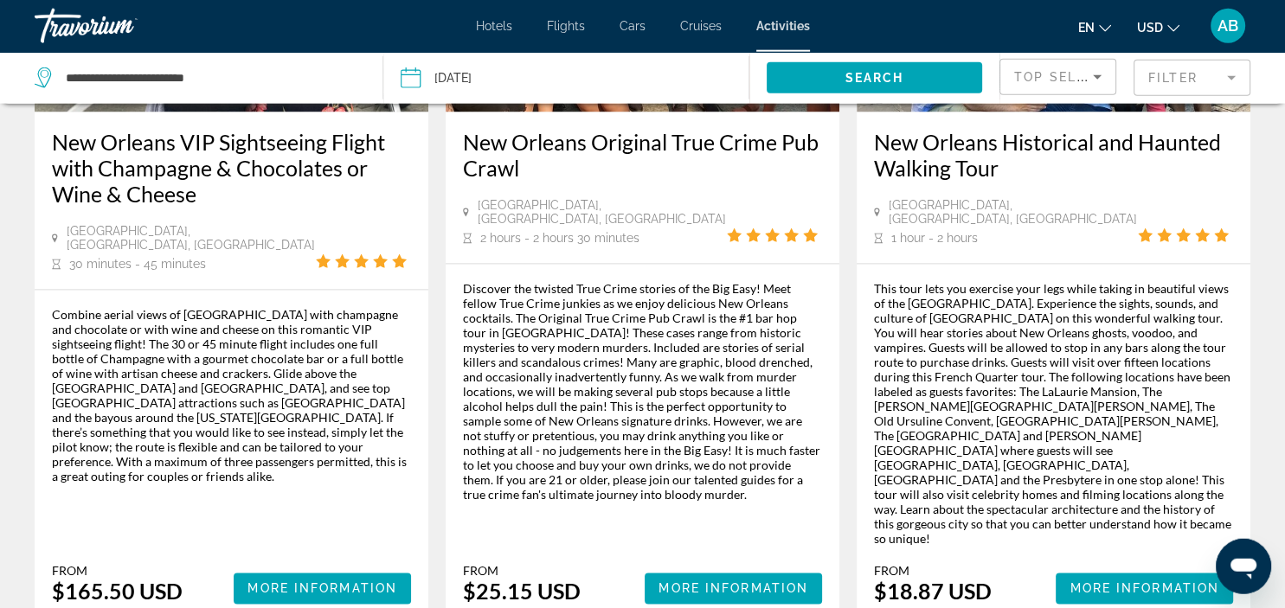
scroll to position [2649, 0]
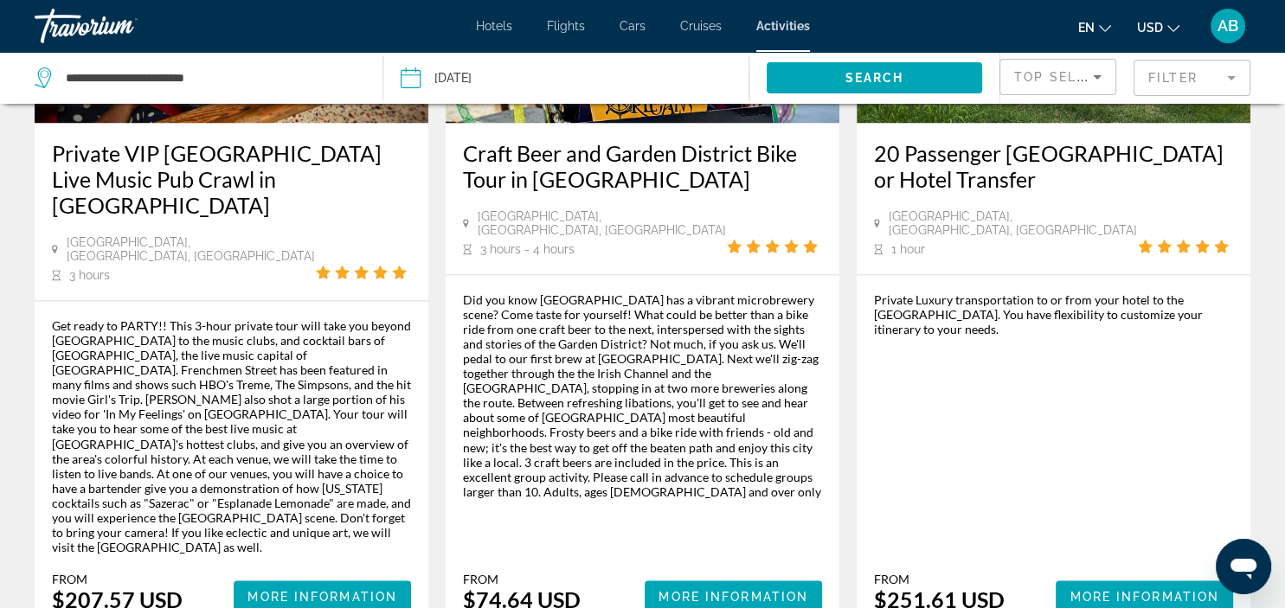
scroll to position [2741, 0]
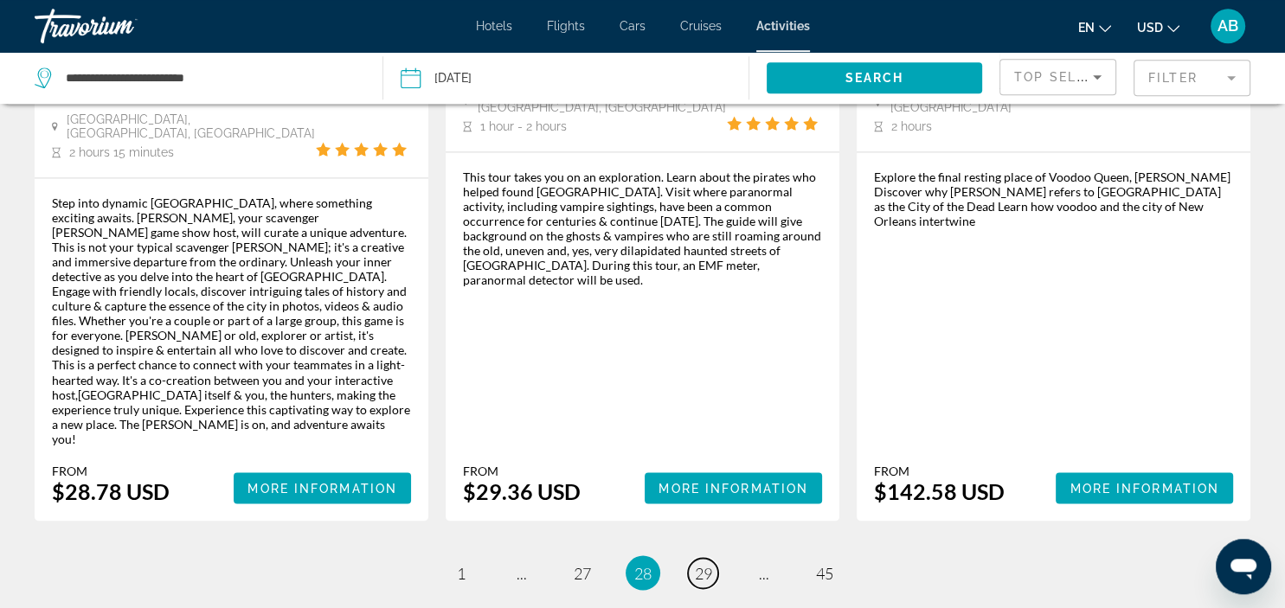
scroll to position [2832, 0]
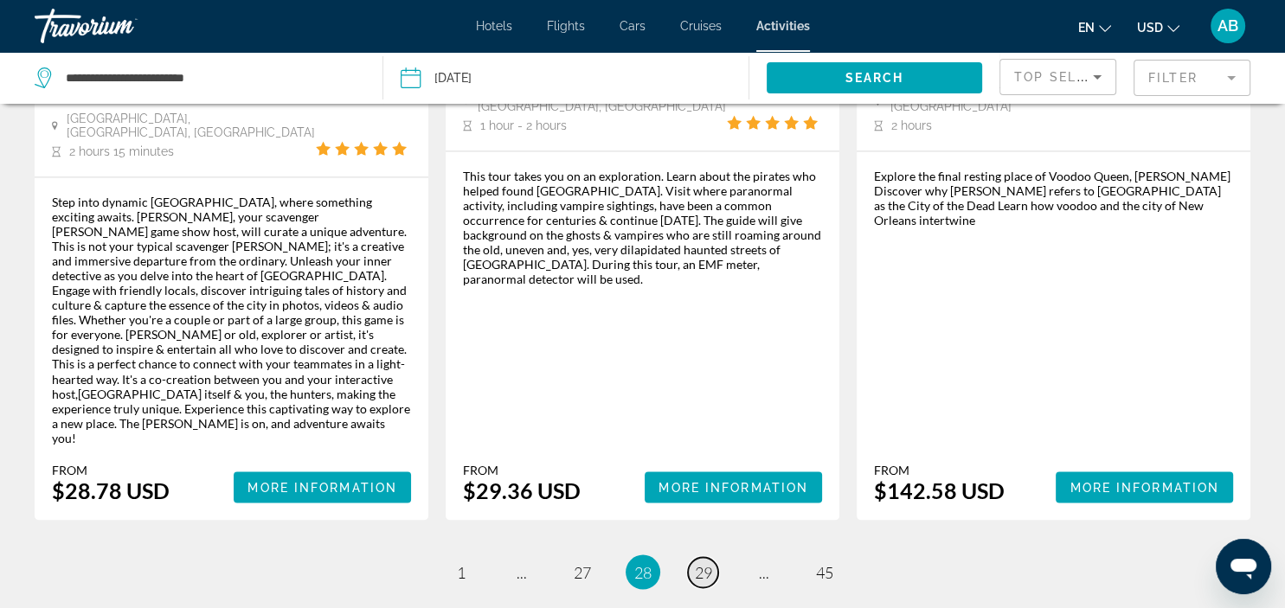
click at [703, 562] on span "29" at bounding box center [703, 571] width 17 height 19
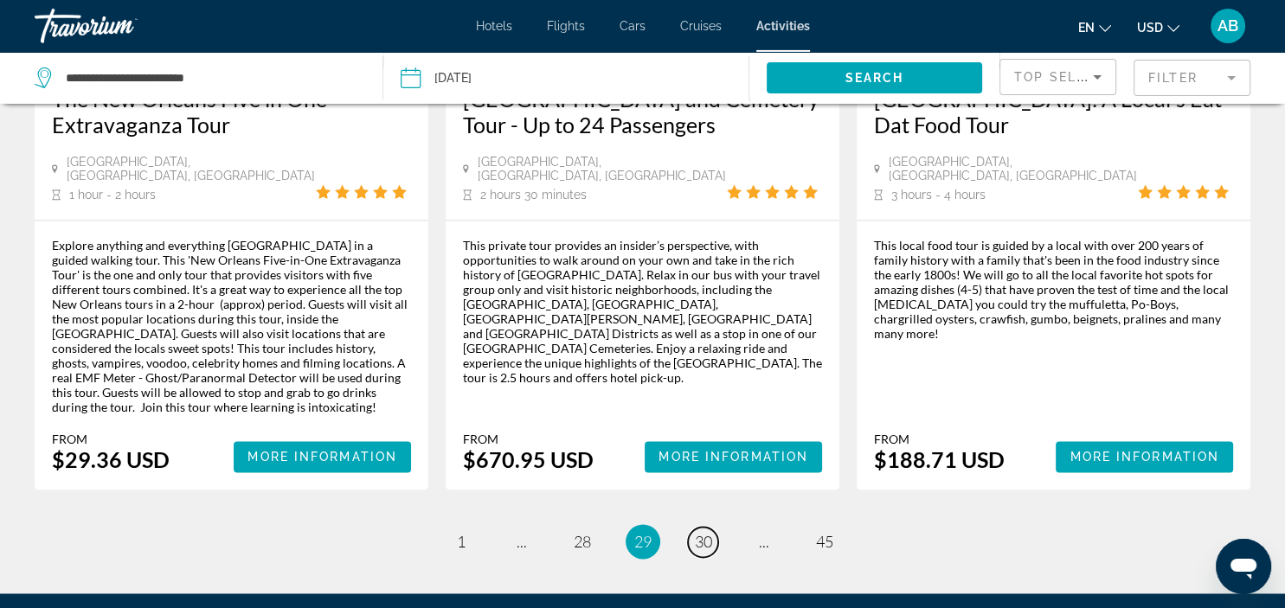
scroll to position [2467, 0]
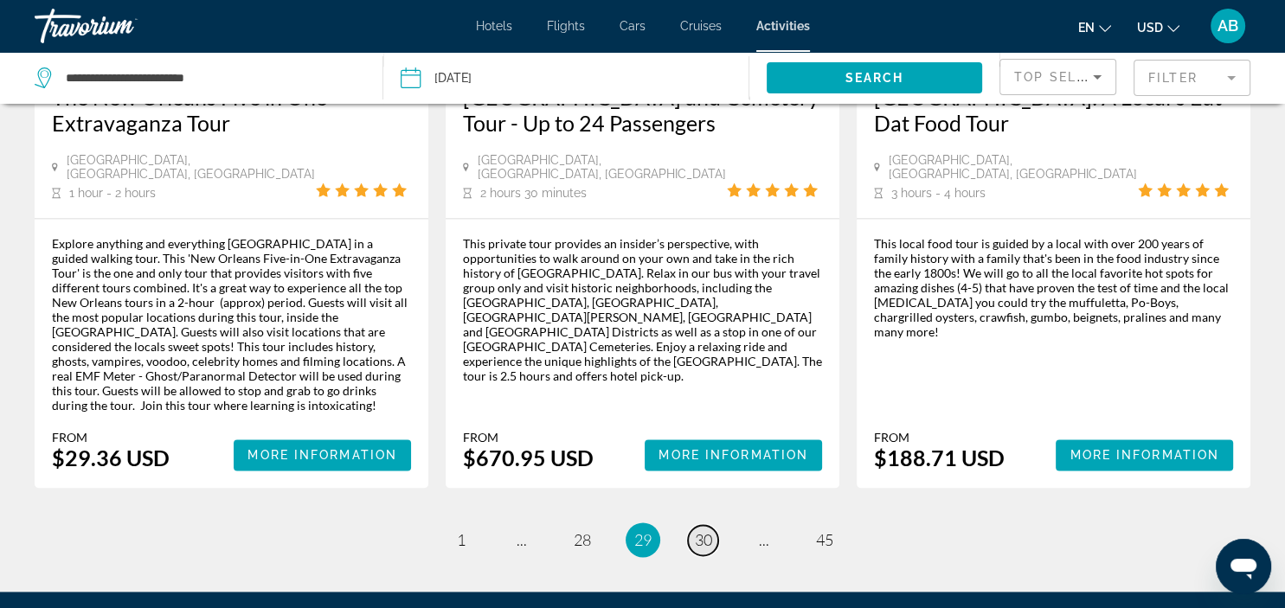
click at [706, 530] on span "30" at bounding box center [703, 539] width 17 height 19
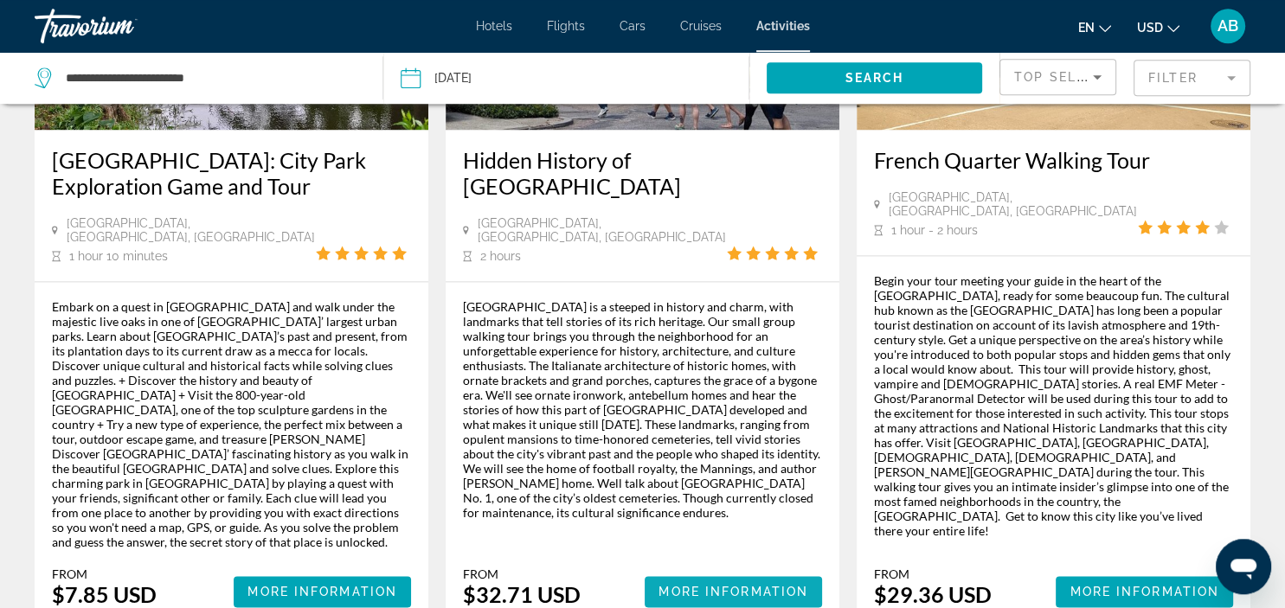
scroll to position [2467, 0]
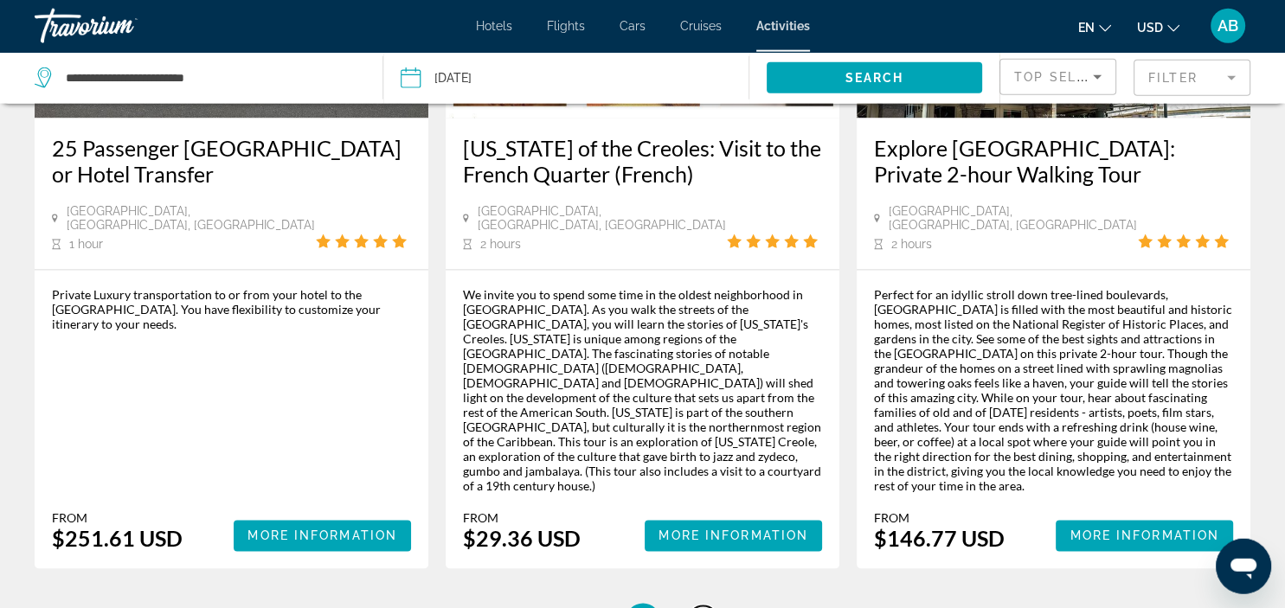
scroll to position [2558, 0]
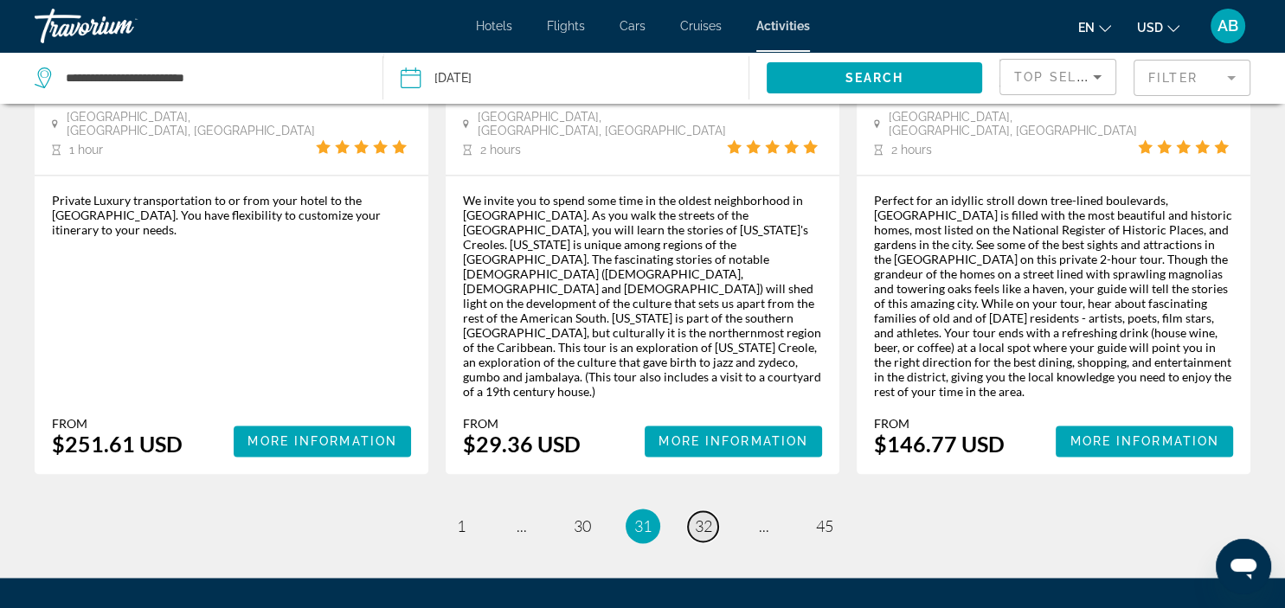
click at [705, 517] on span "32" at bounding box center [703, 526] width 17 height 19
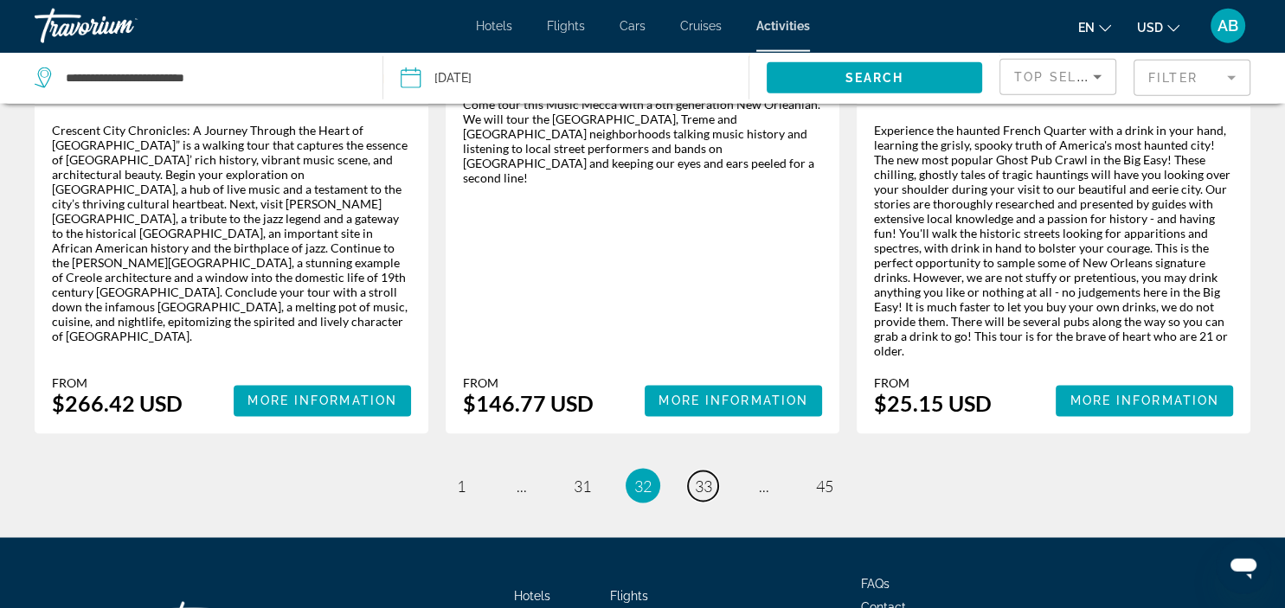
scroll to position [2758, 0]
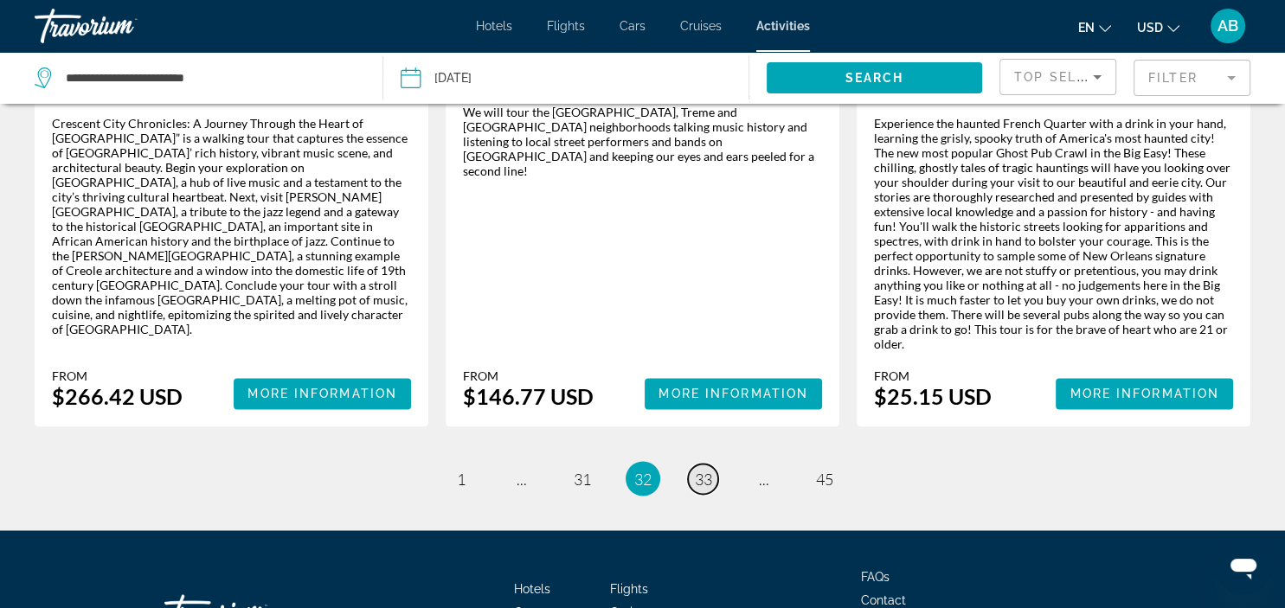
click at [705, 469] on span "33" at bounding box center [703, 478] width 17 height 19
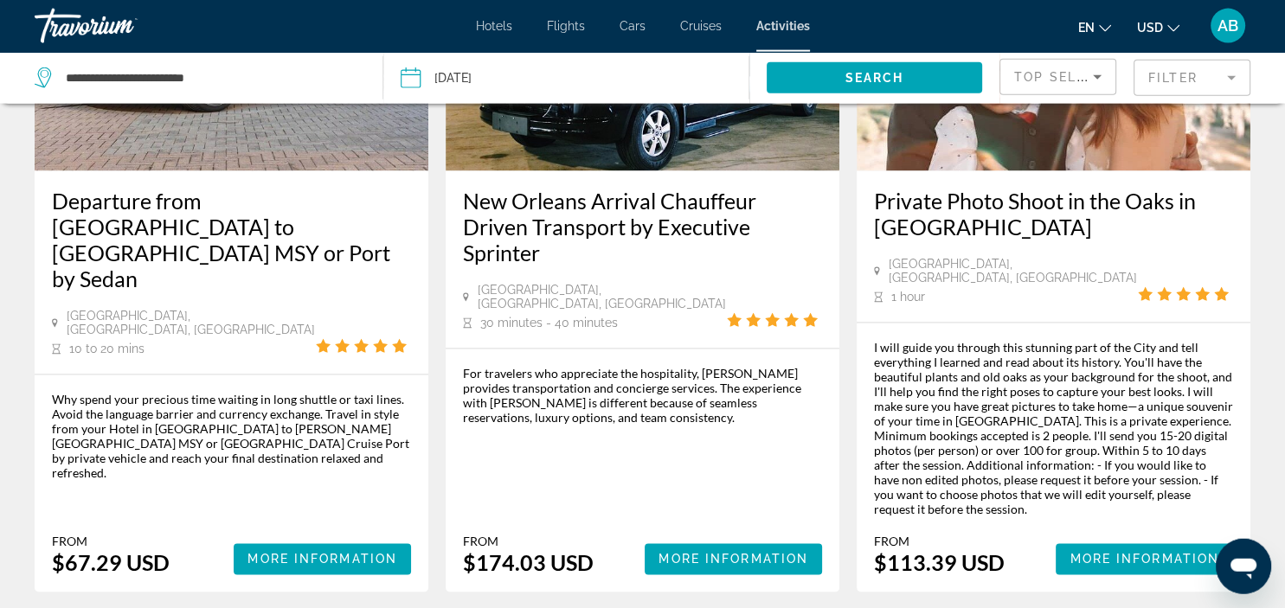
scroll to position [2649, 0]
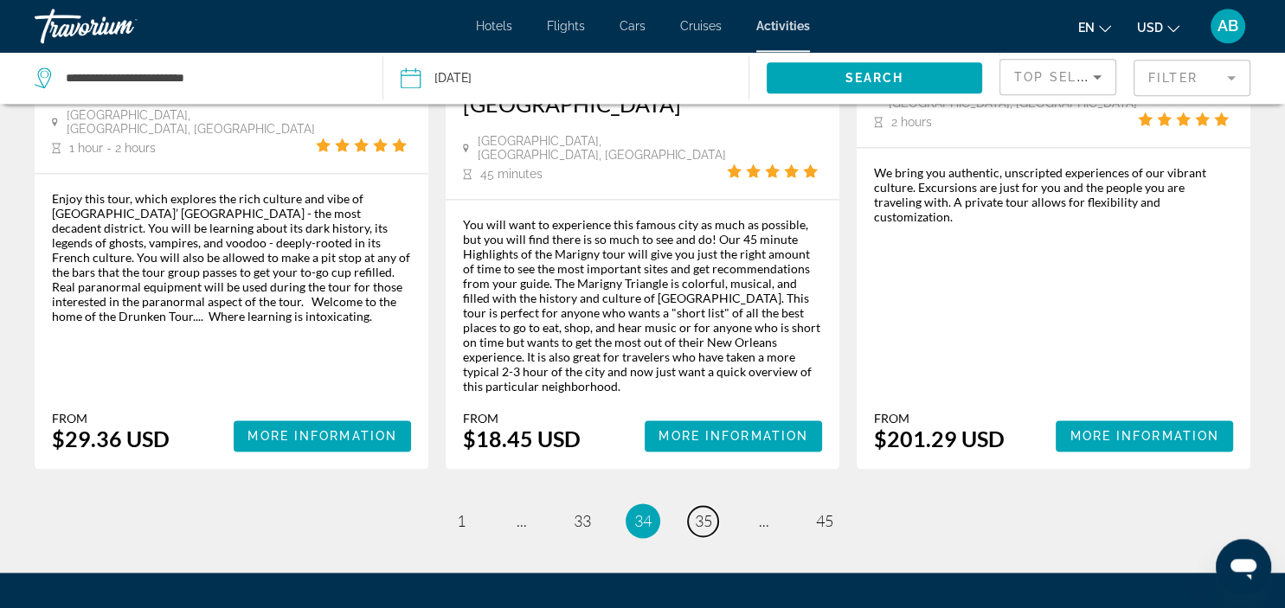
scroll to position [2583, 0]
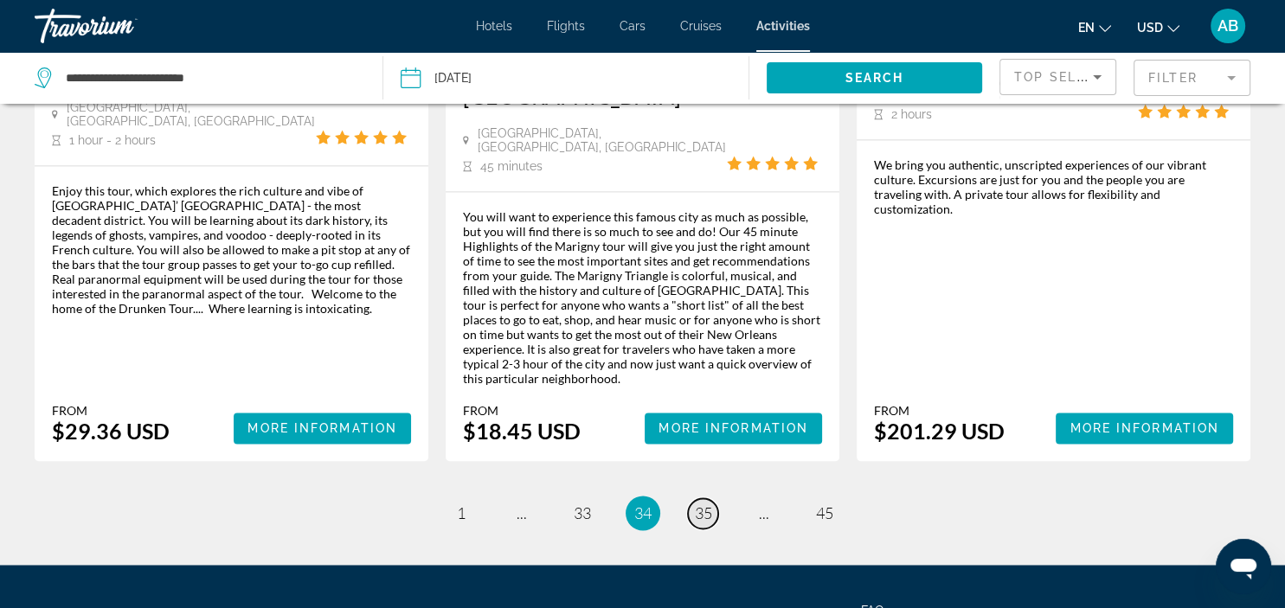
click at [703, 504] on span "35" at bounding box center [703, 513] width 17 height 19
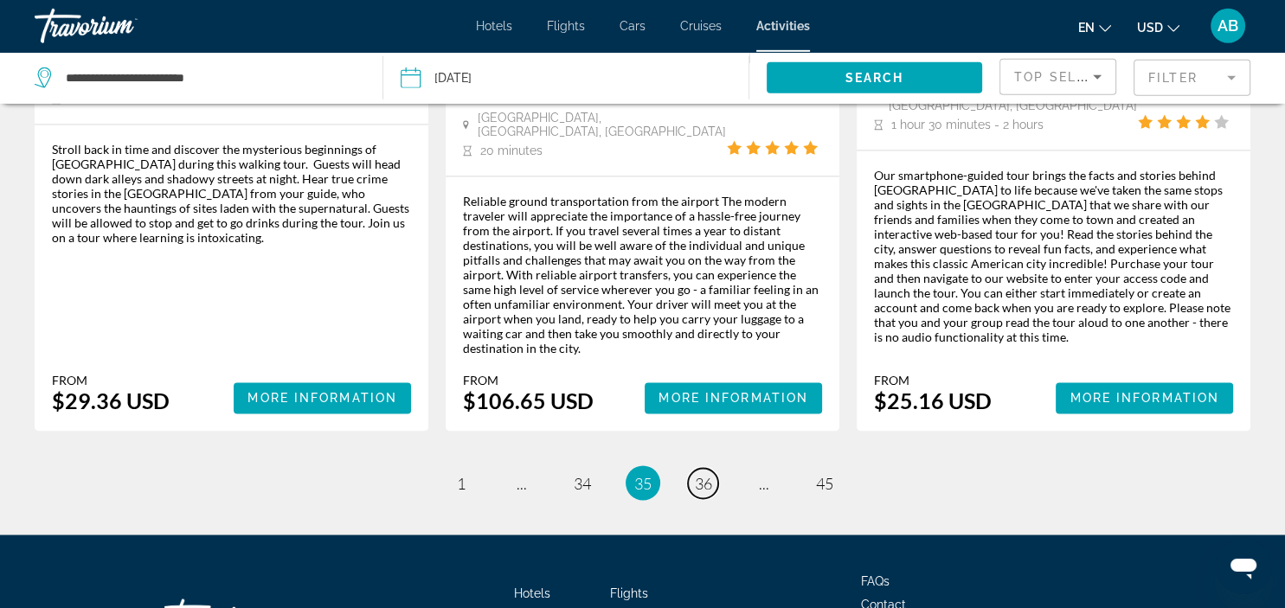
scroll to position [2759, 0]
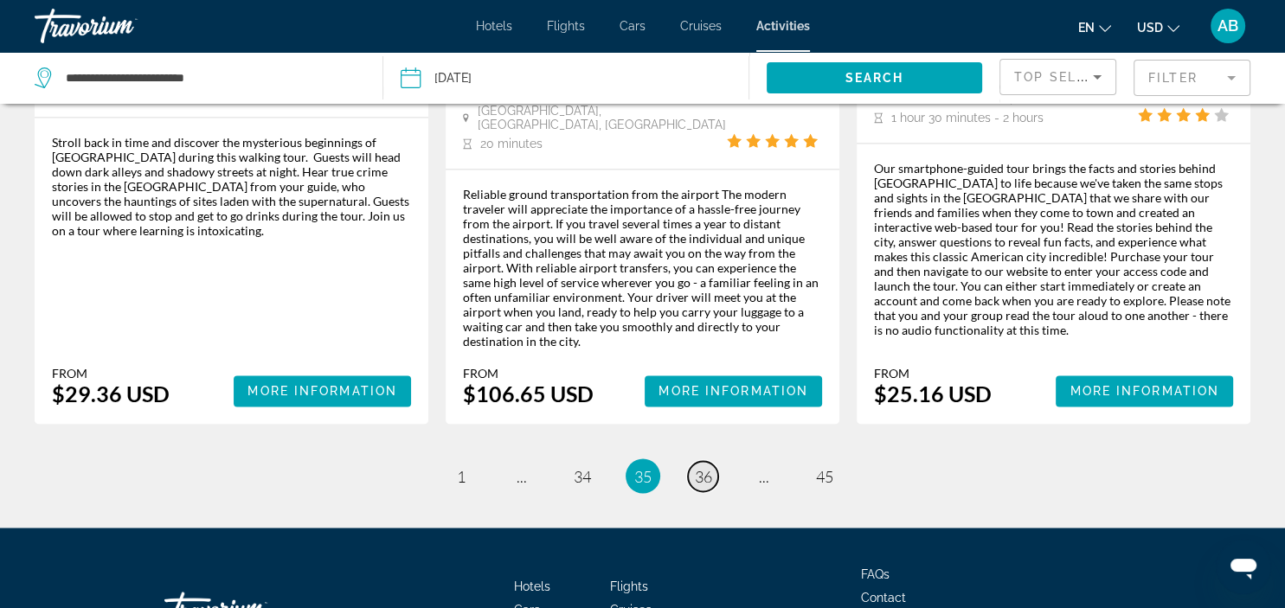
click at [708, 466] on span "36" at bounding box center [703, 475] width 17 height 19
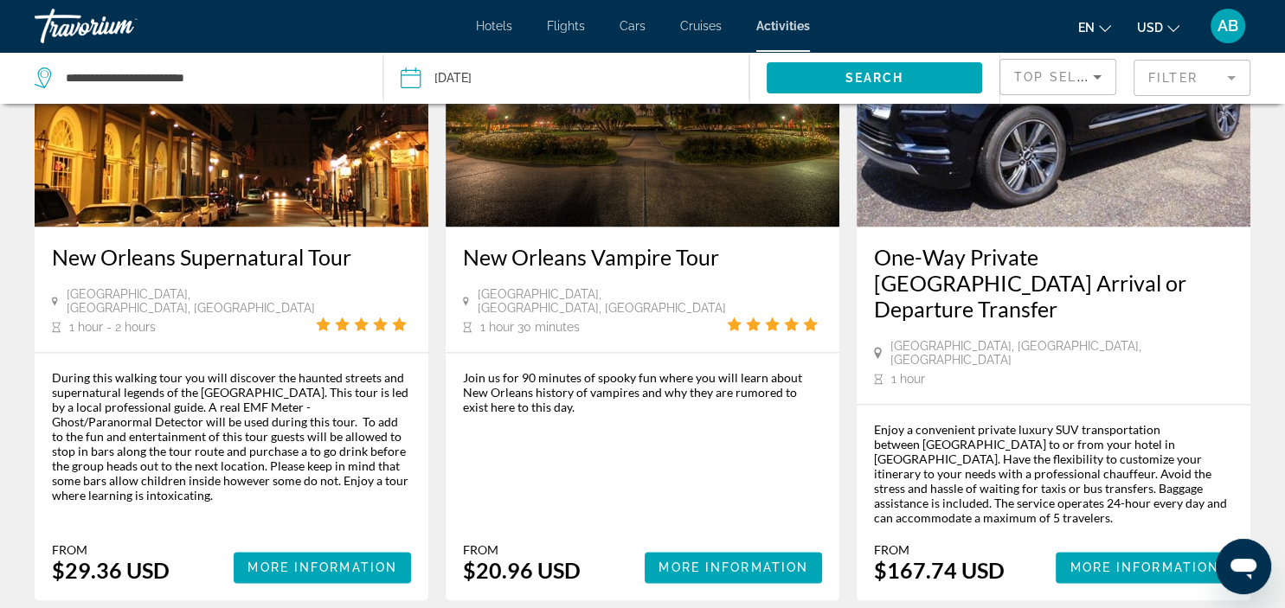
scroll to position [2616, 0]
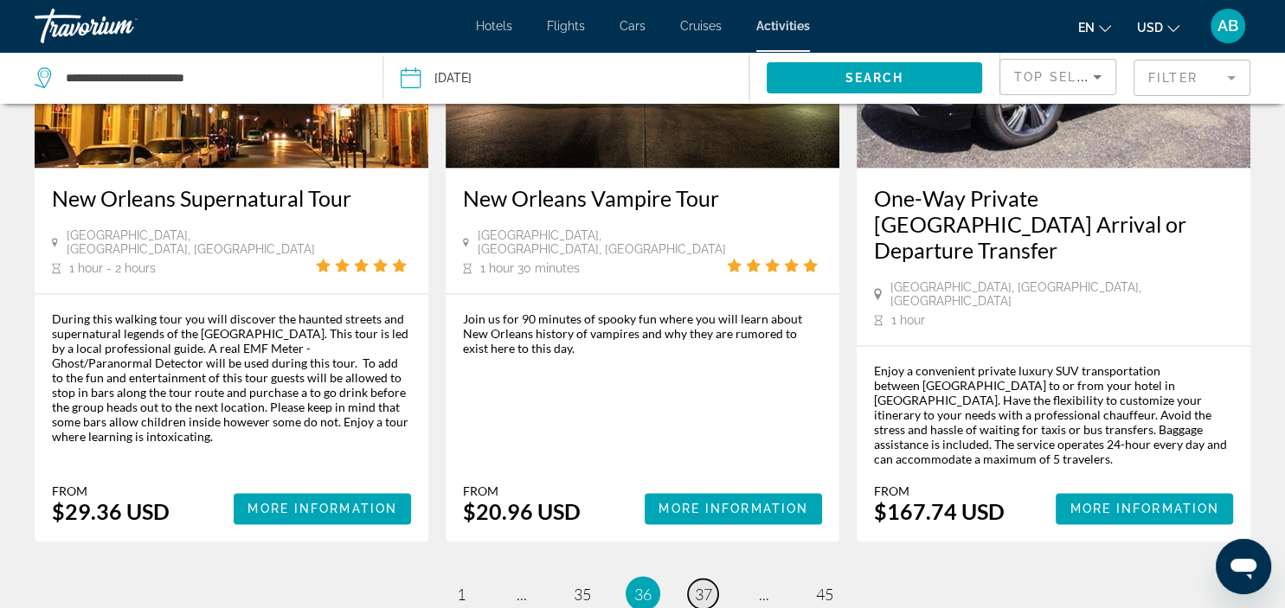
click at [700, 584] on span "37" at bounding box center [703, 593] width 17 height 19
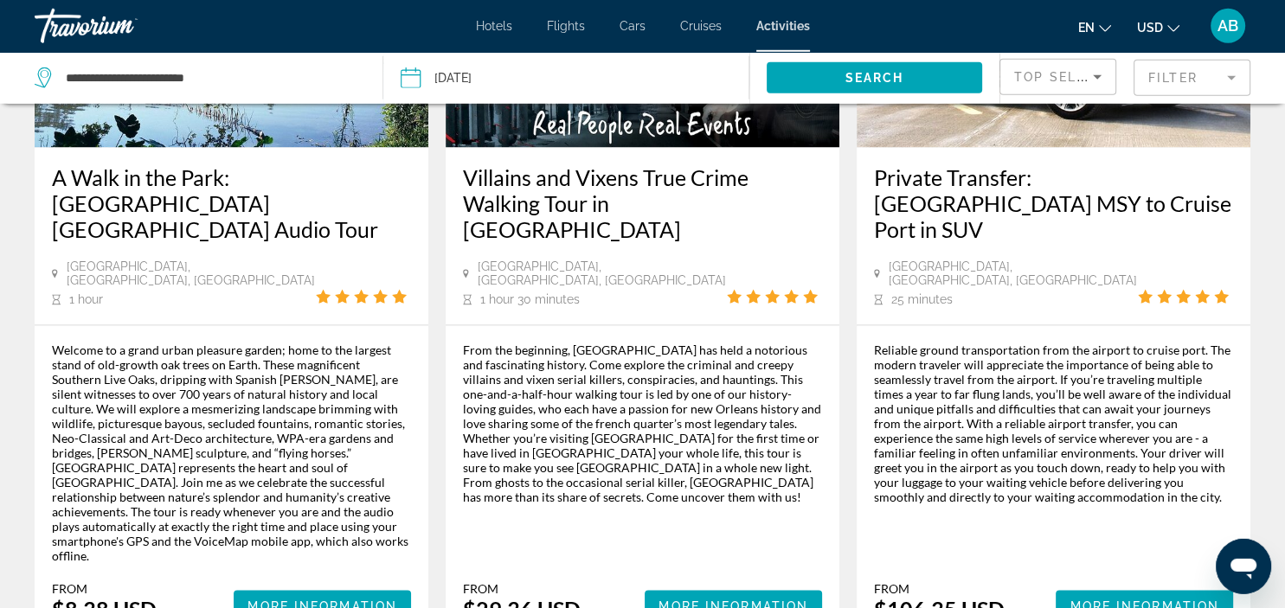
scroll to position [2649, 0]
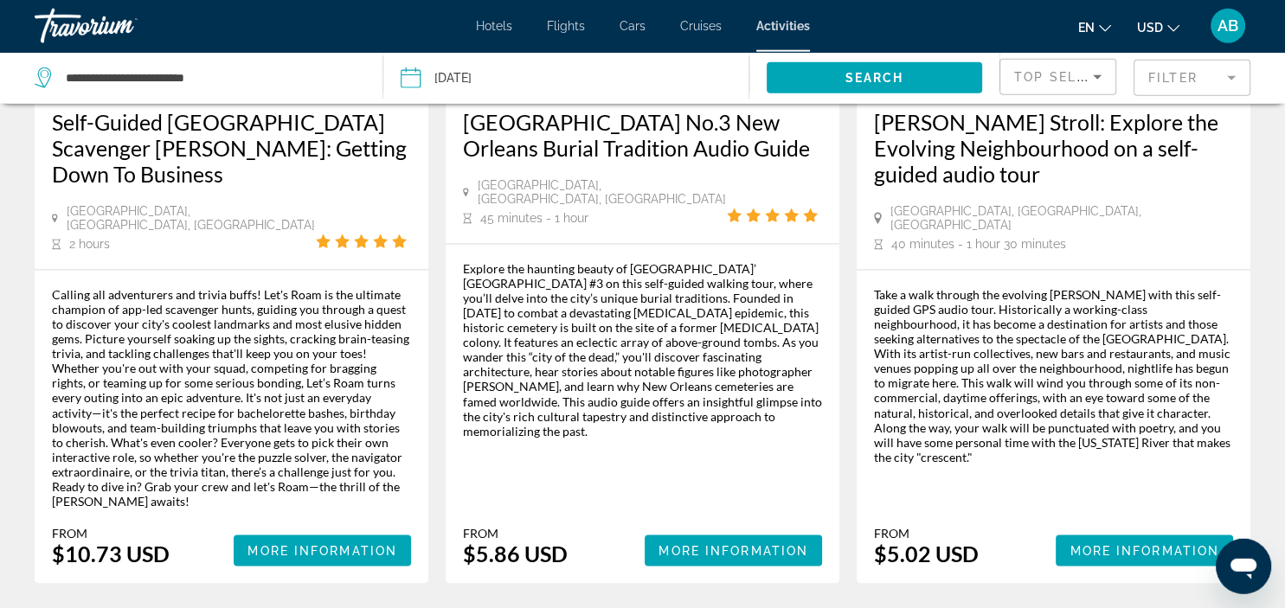
scroll to position [2832, 0]
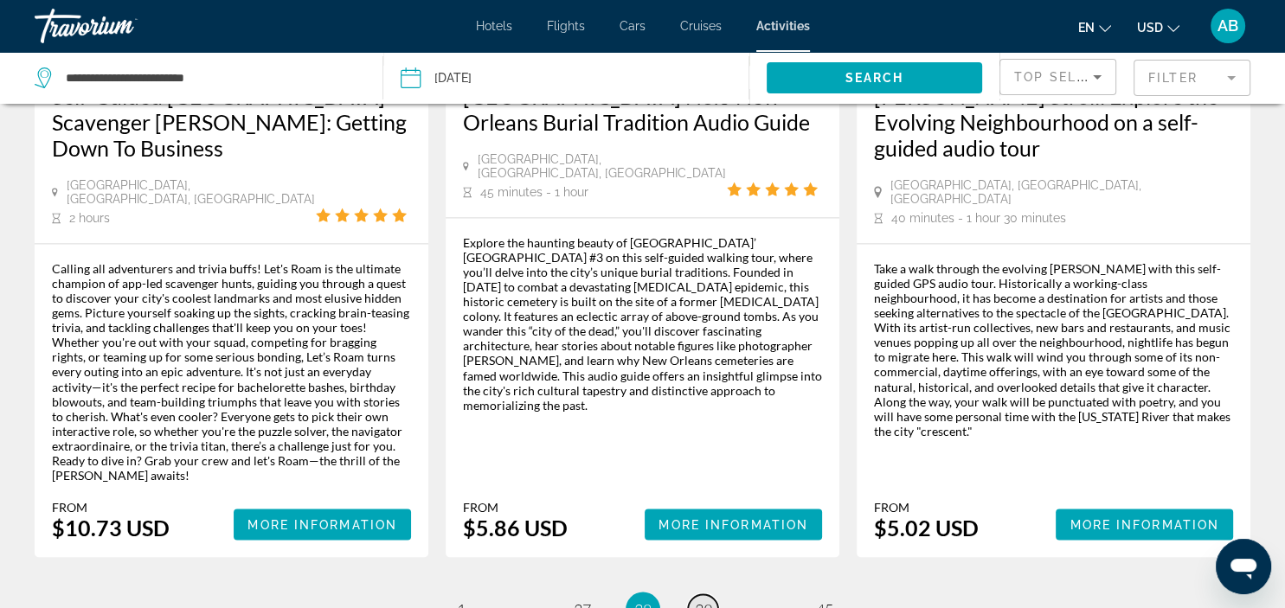
click at [701, 600] on span "39" at bounding box center [703, 609] width 17 height 19
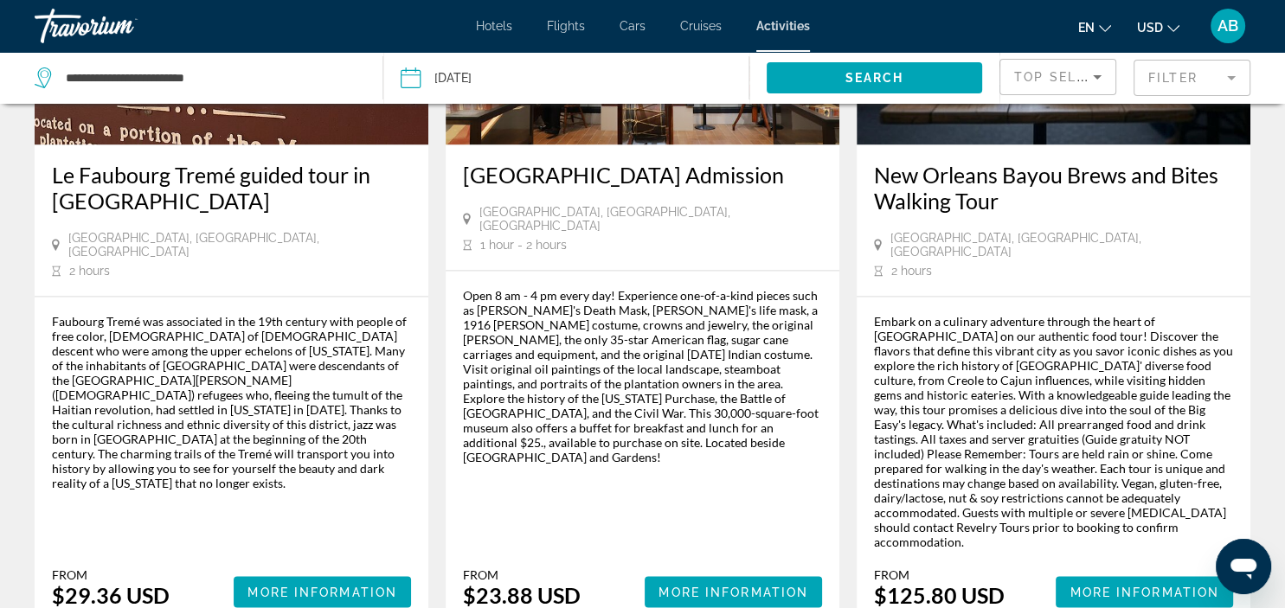
scroll to position [2741, 0]
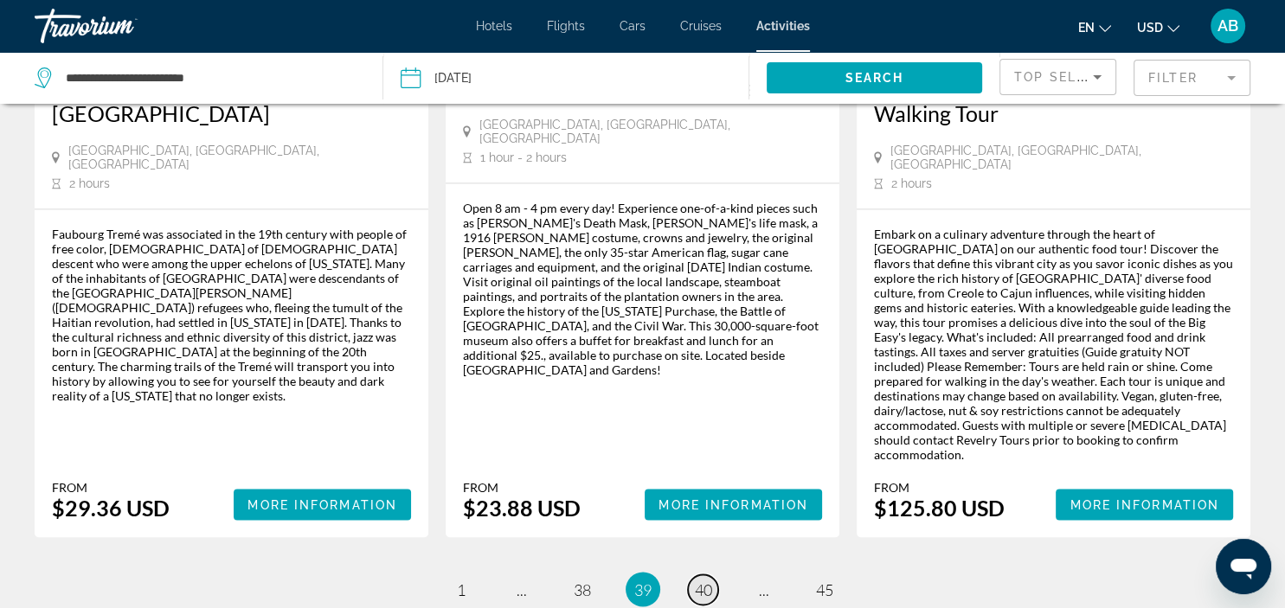
click at [701, 580] on span "40" at bounding box center [703, 589] width 17 height 19
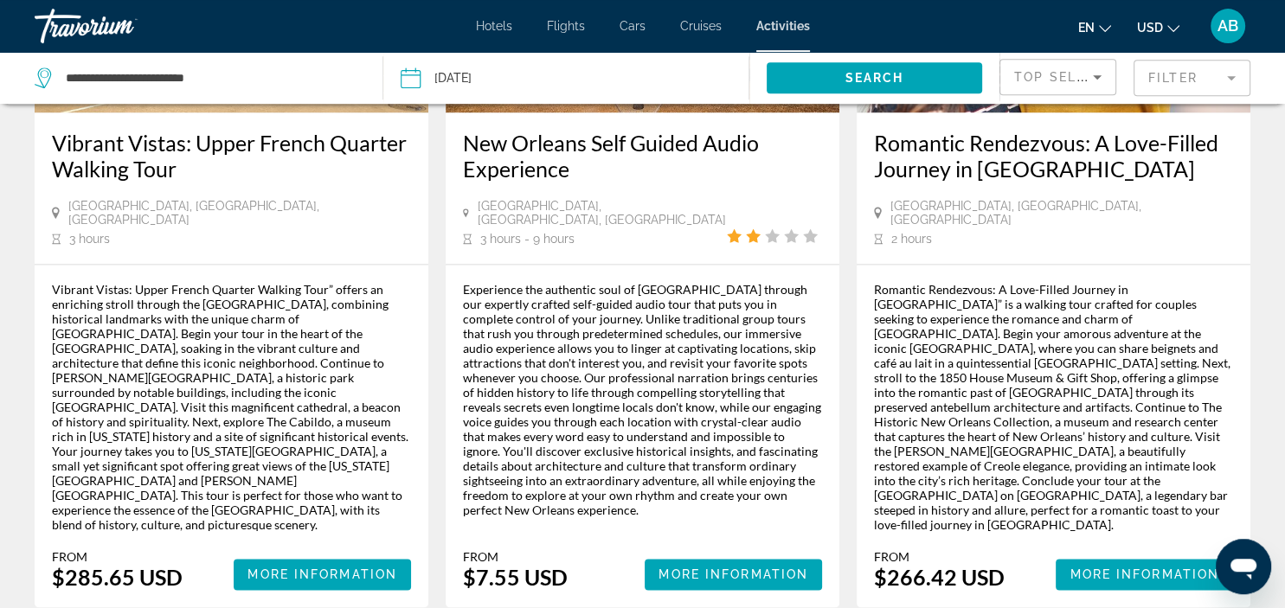
scroll to position [2558, 0]
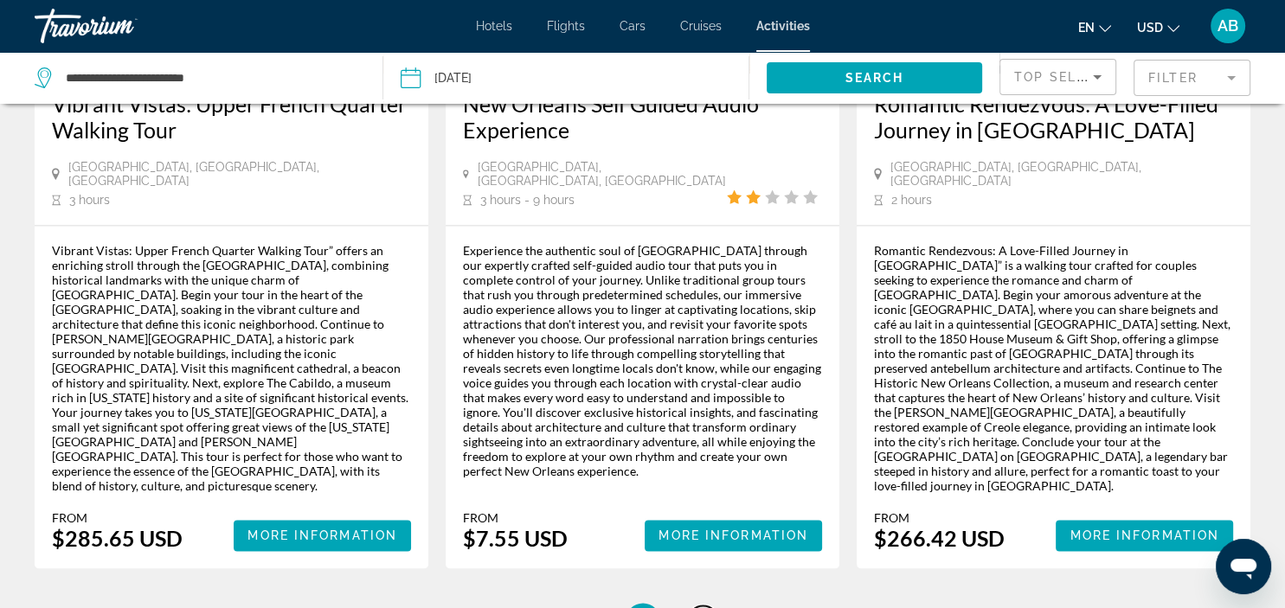
click at [700, 607] on span "41" at bounding box center [703, 620] width 17 height 19
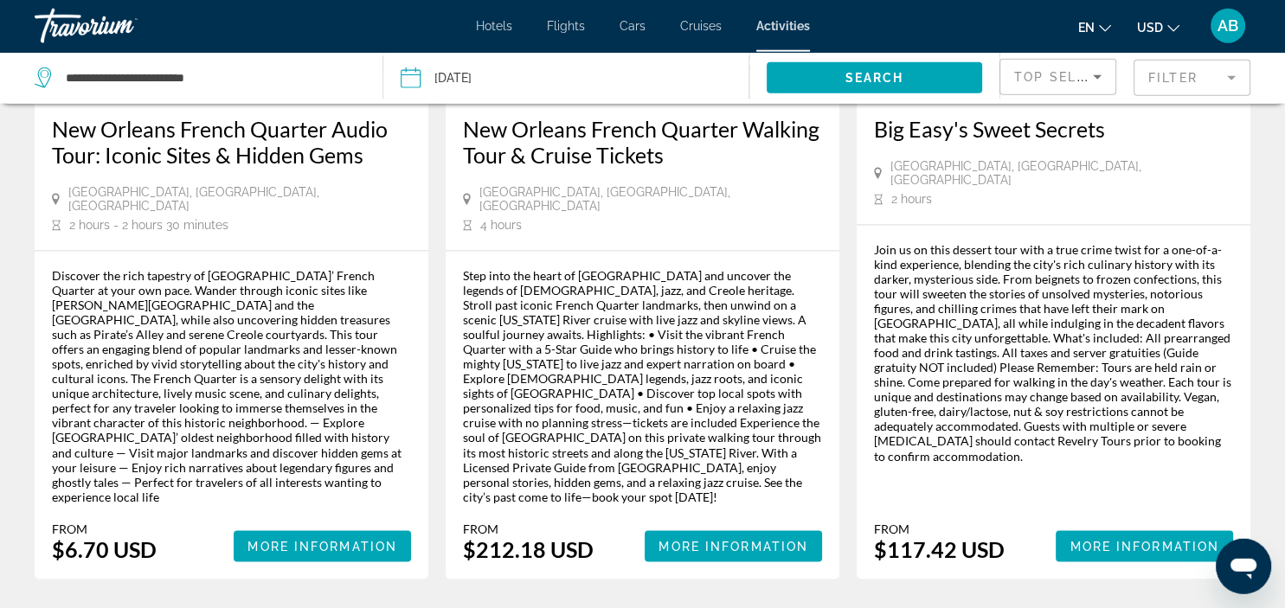
scroll to position [2832, 0]
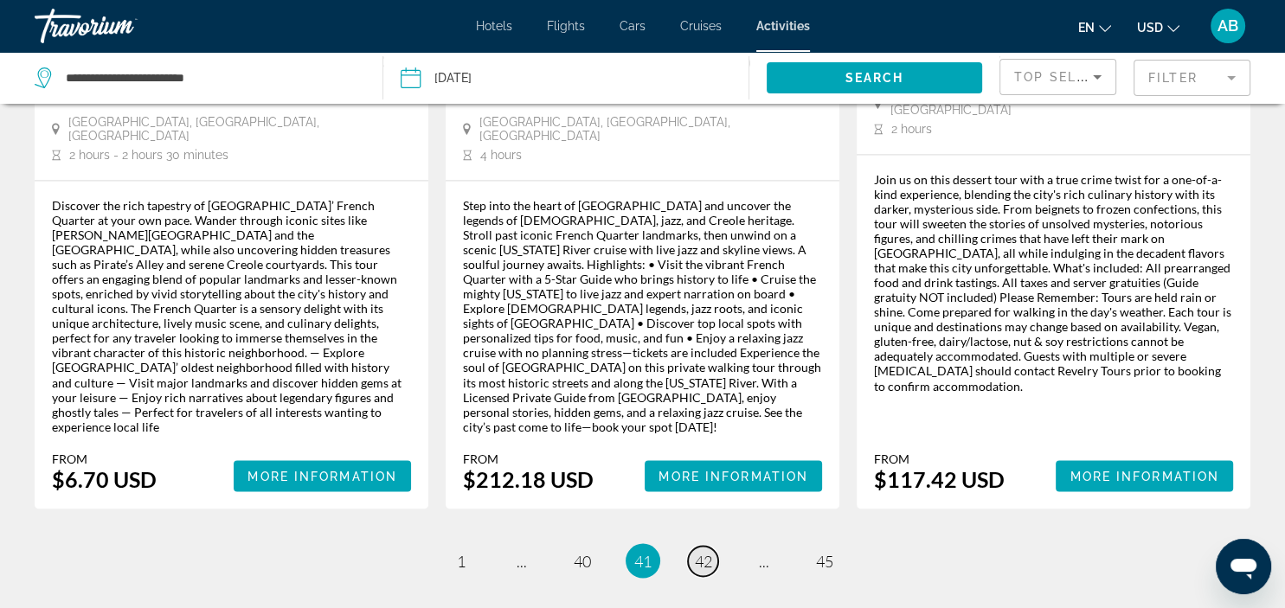
click at [707, 551] on span "42" at bounding box center [703, 560] width 17 height 19
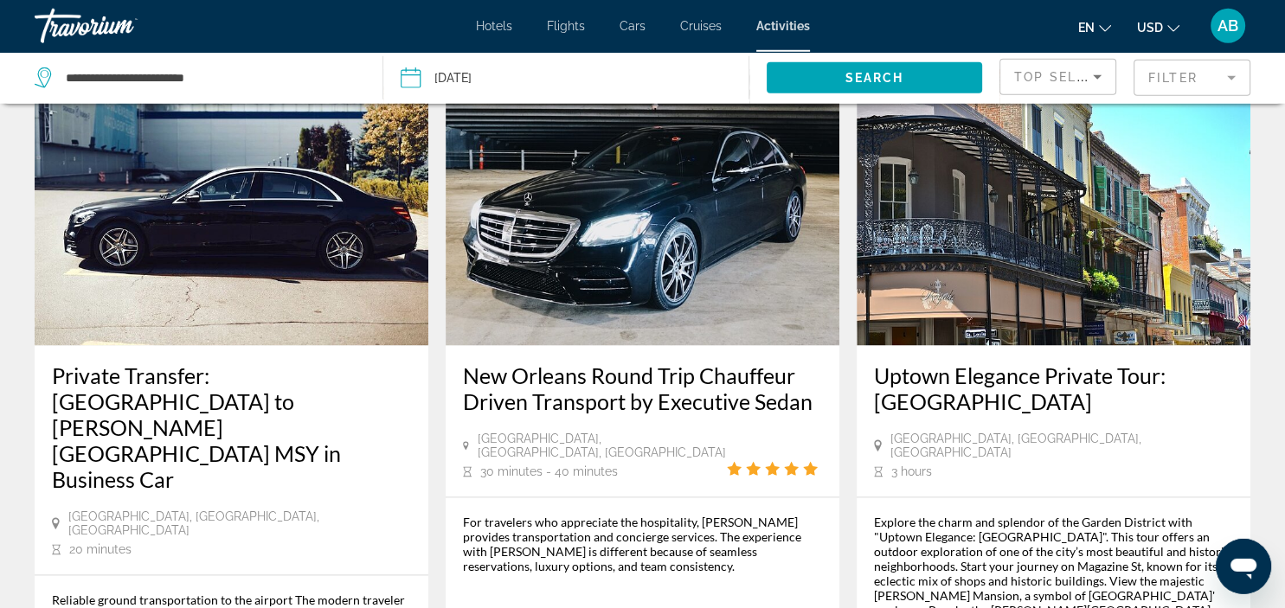
scroll to position [2558, 0]
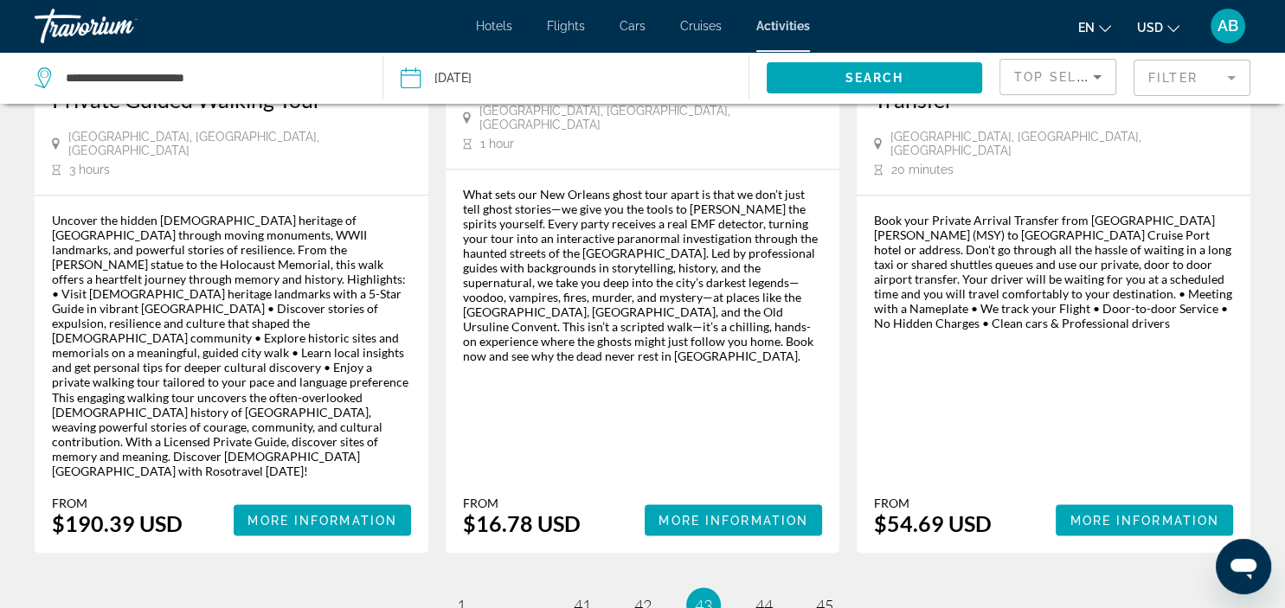
scroll to position [2832, 0]
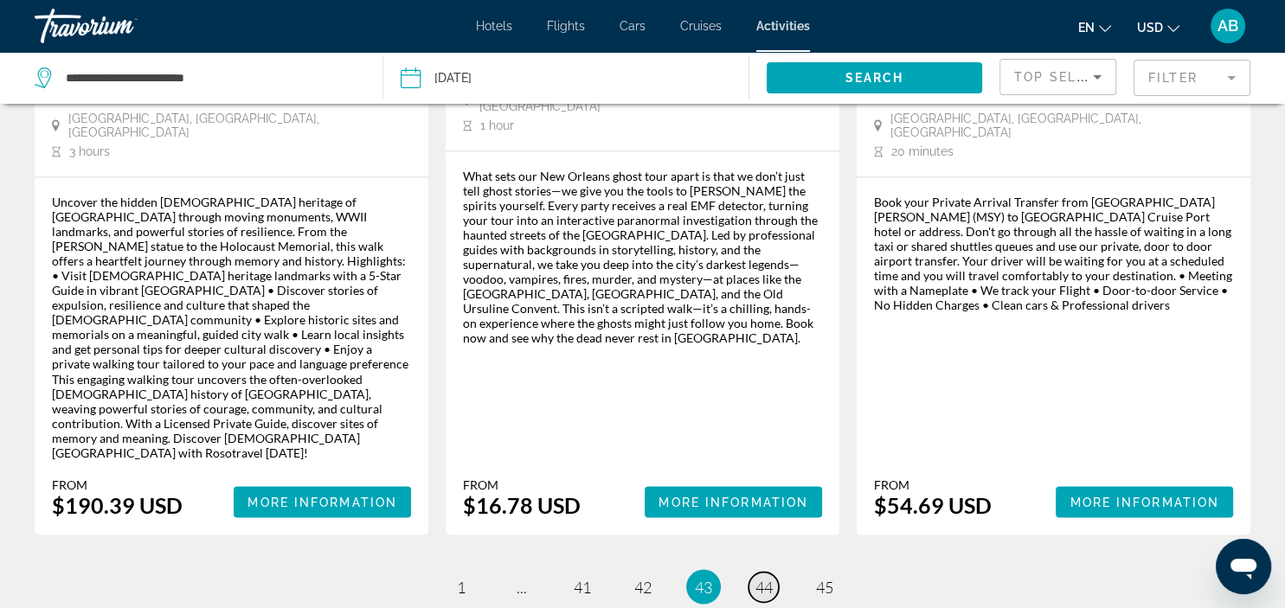
click at [766, 577] on span "44" at bounding box center [763, 586] width 17 height 19
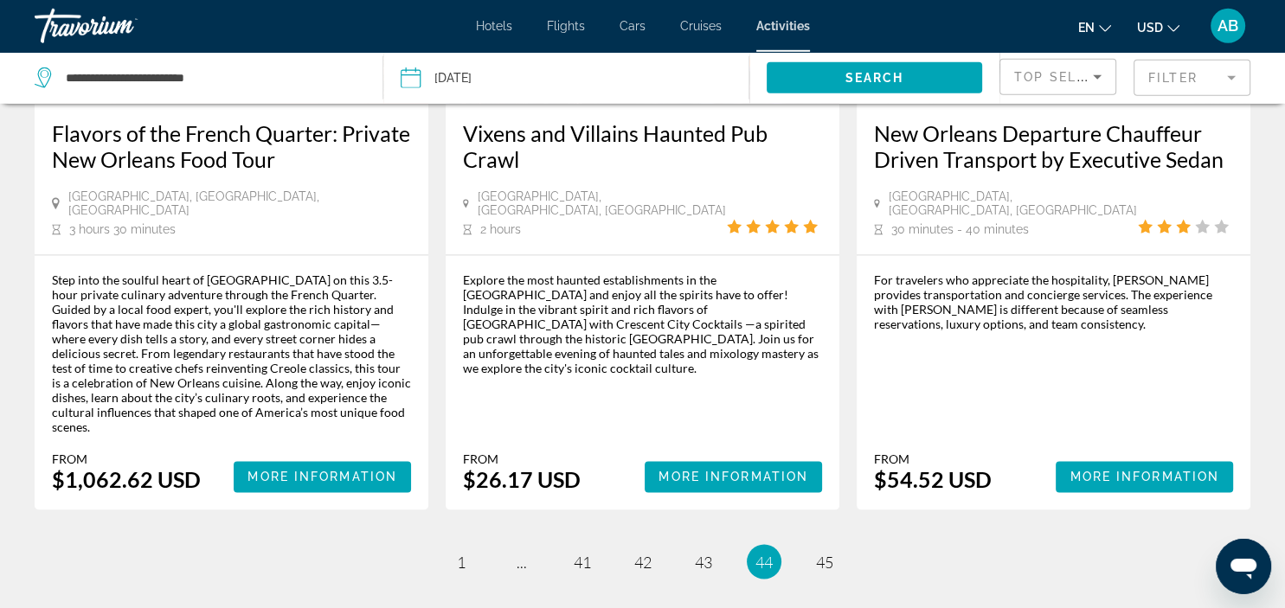
scroll to position [2741, 0]
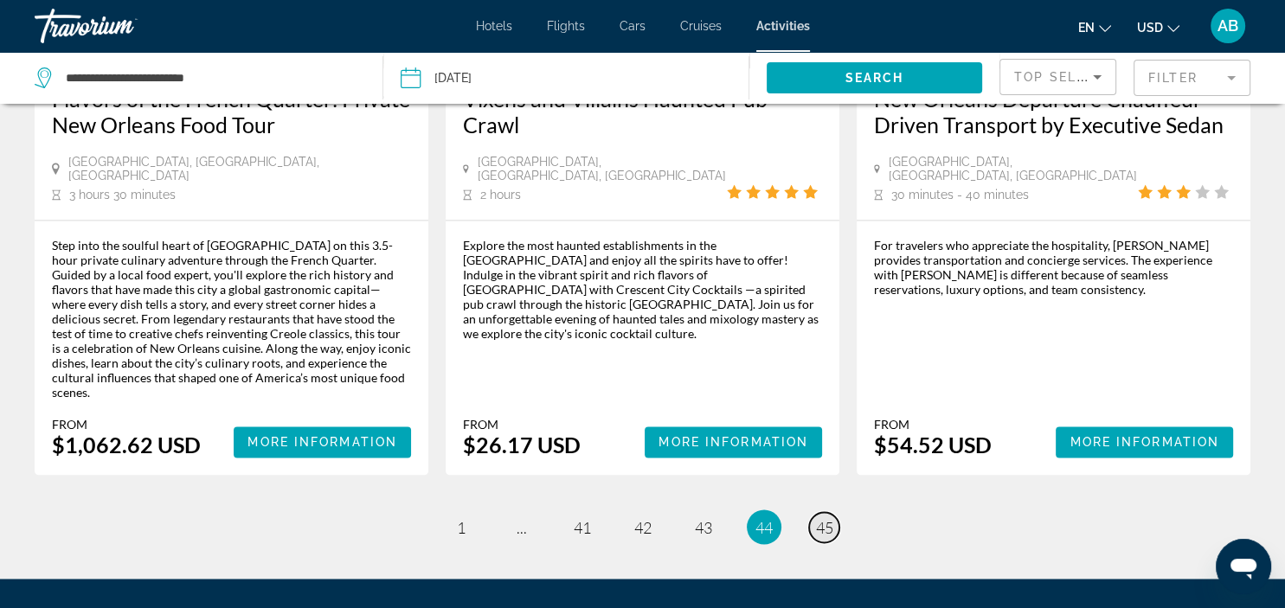
click at [829, 517] on span "45" at bounding box center [824, 526] width 17 height 19
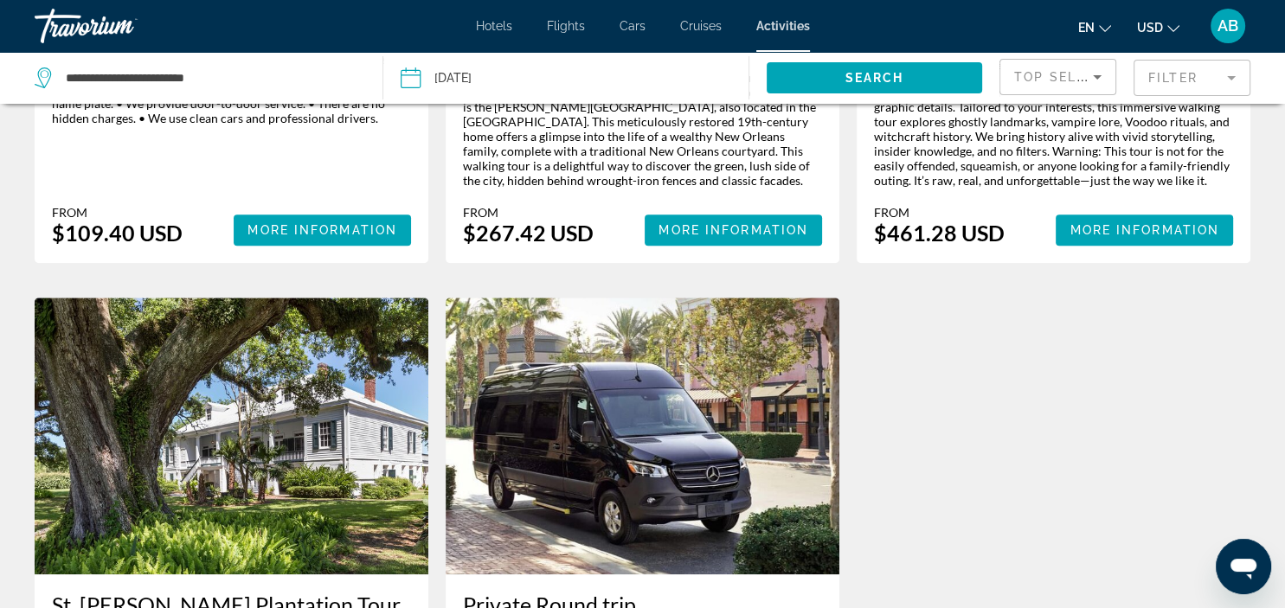
scroll to position [1005, 0]
